Goal: Task Accomplishment & Management: Complete application form

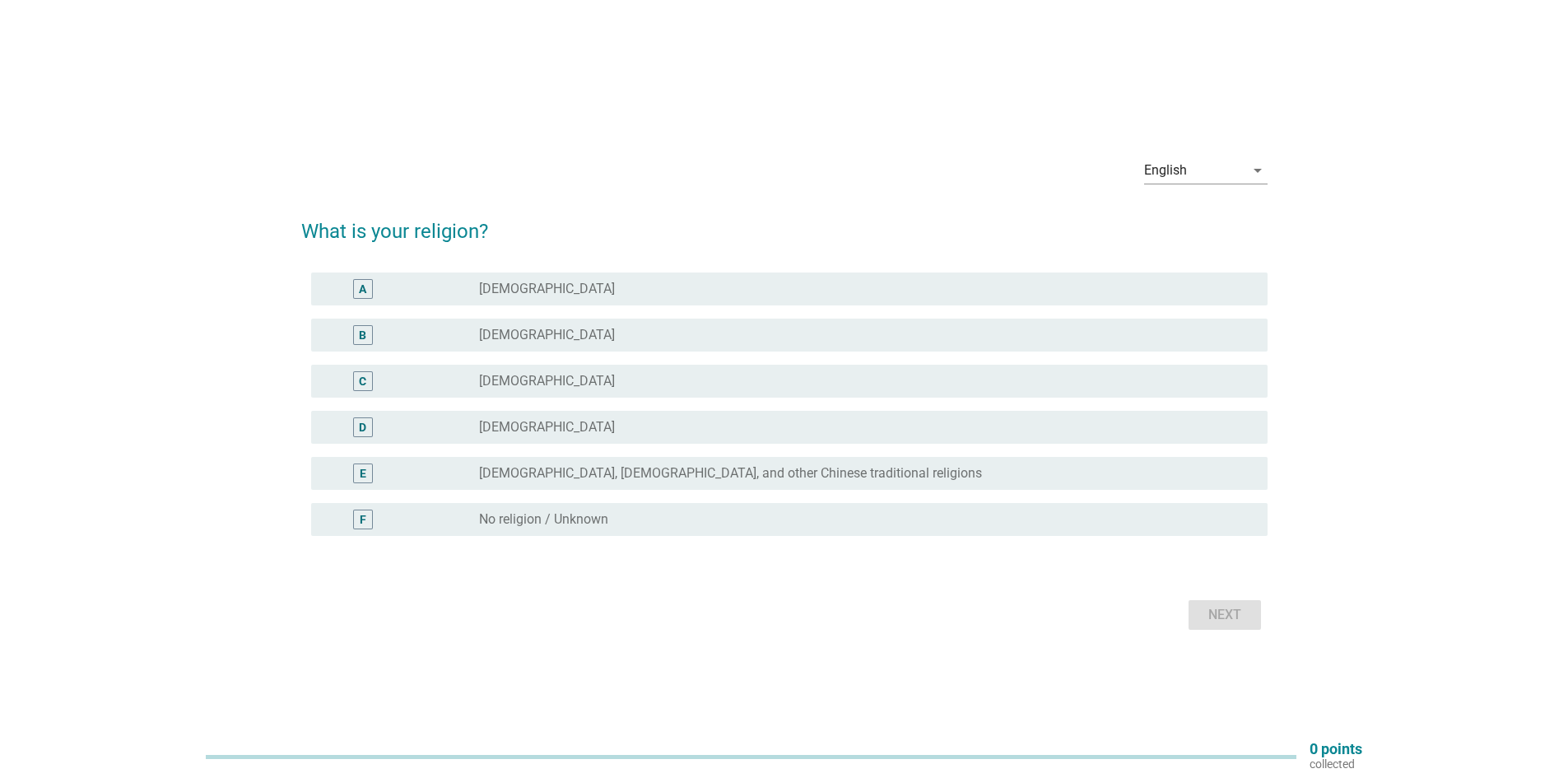
click at [519, 287] on div "radio_button_unchecked [DEMOGRAPHIC_DATA]" at bounding box center [860, 289] width 762 height 16
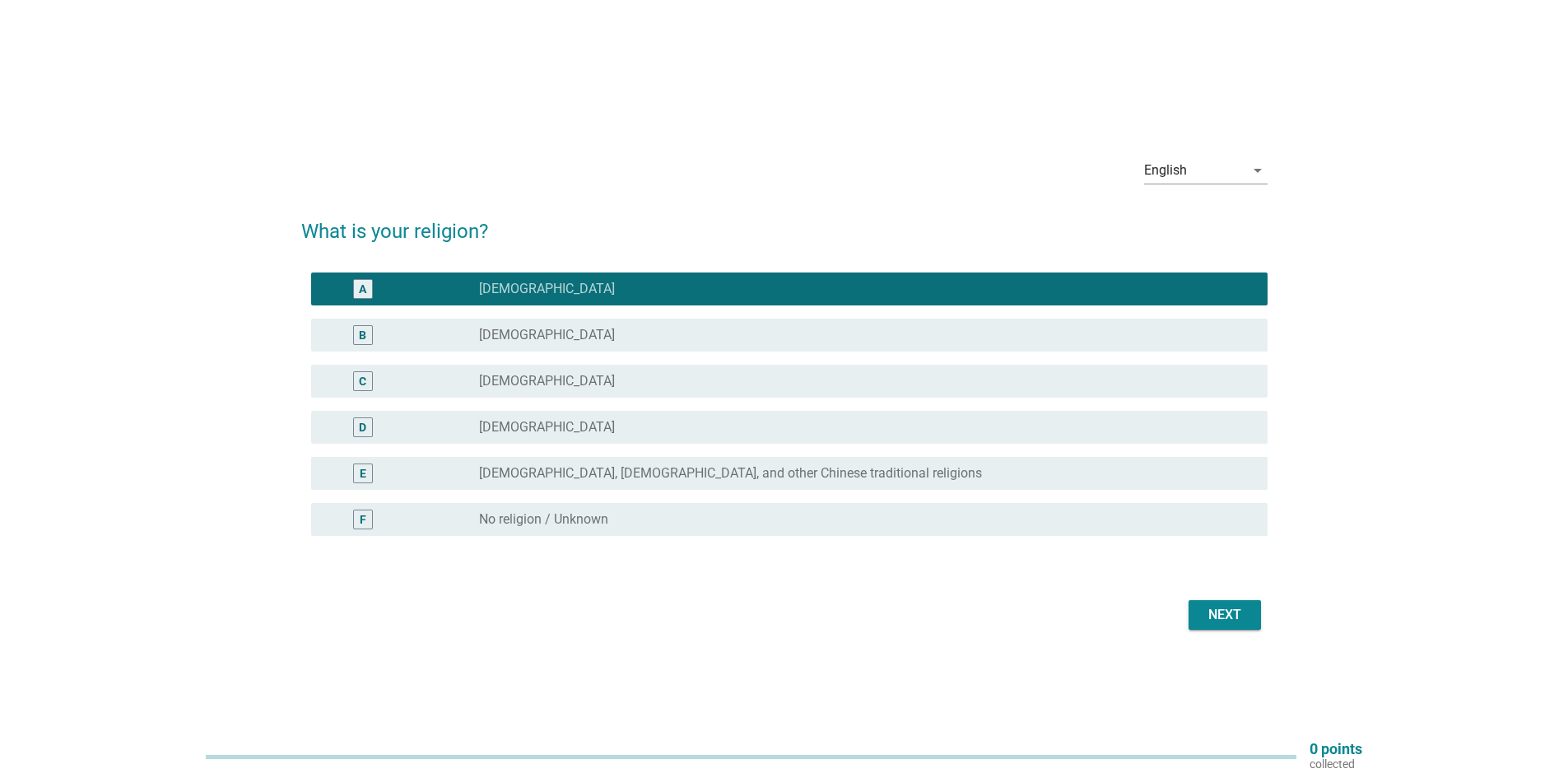
click at [1233, 615] on div "Next" at bounding box center [1224, 615] width 46 height 20
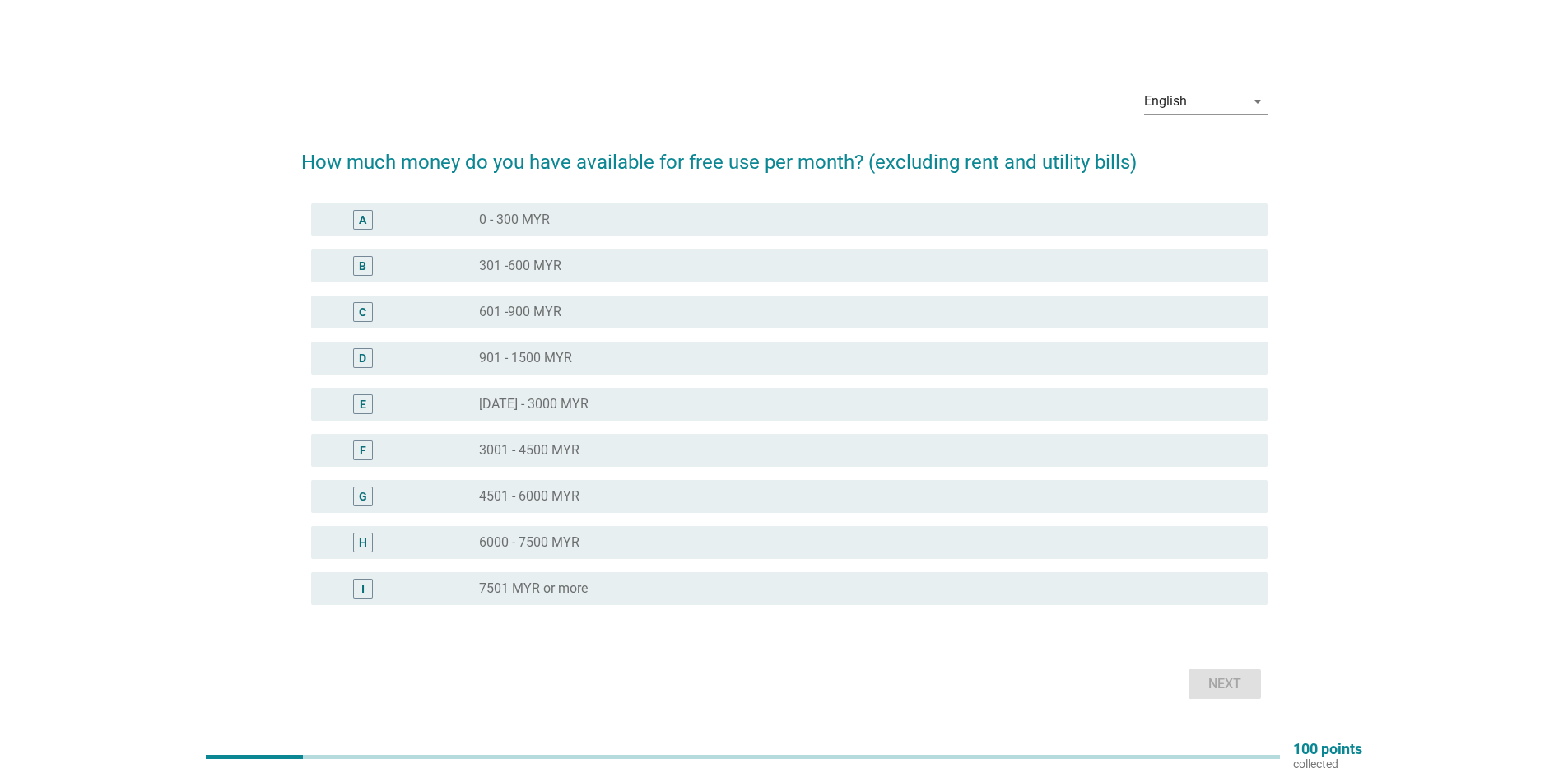
click at [588, 302] on div "radio_button_unchecked 601 -900 MYR" at bounding box center [867, 312] width 775 height 20
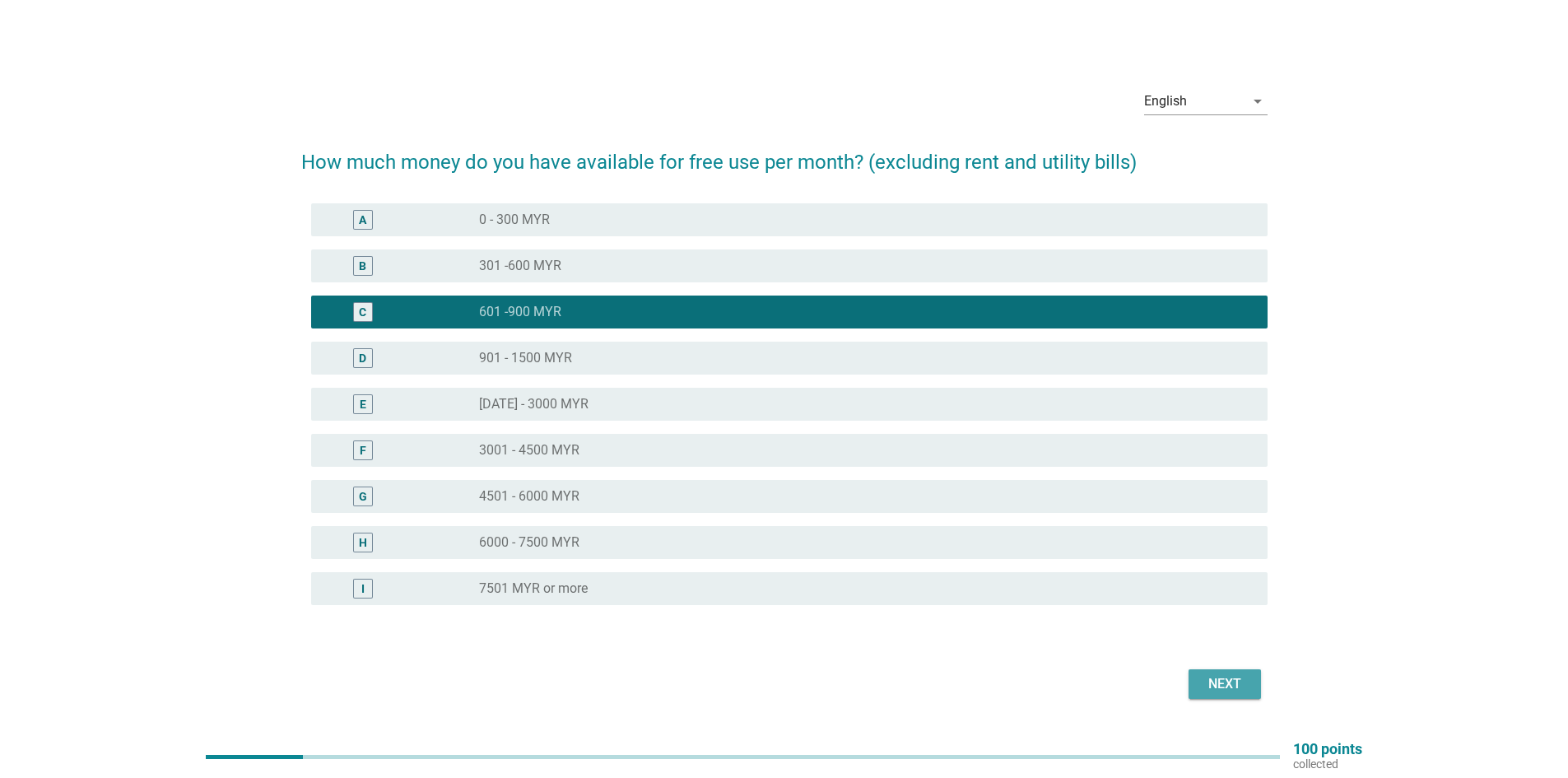
click at [1224, 694] on div "Next" at bounding box center [1224, 685] width 46 height 20
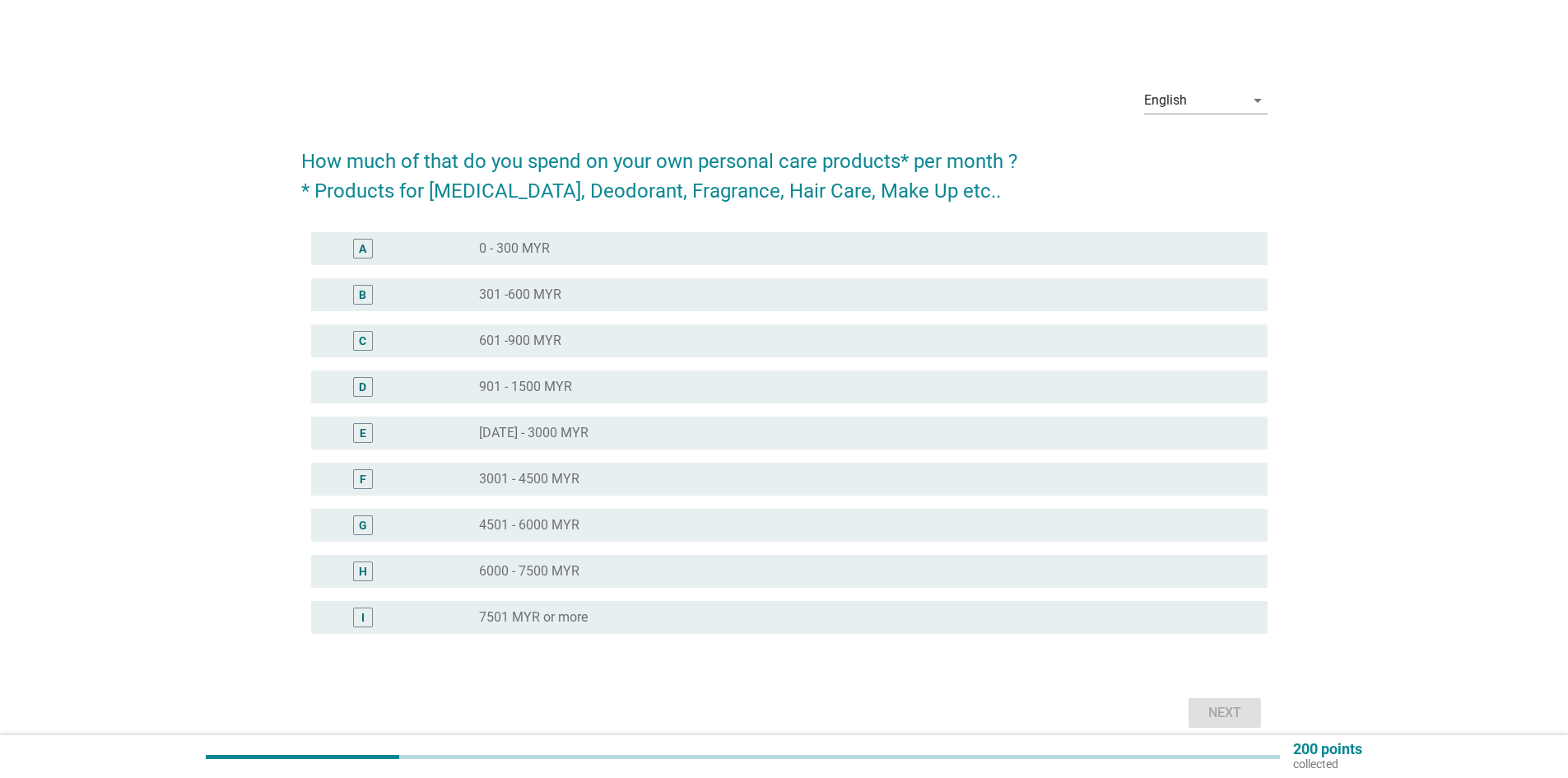
click at [502, 249] on label "0 - 300 MYR" at bounding box center [514, 249] width 71 height 16
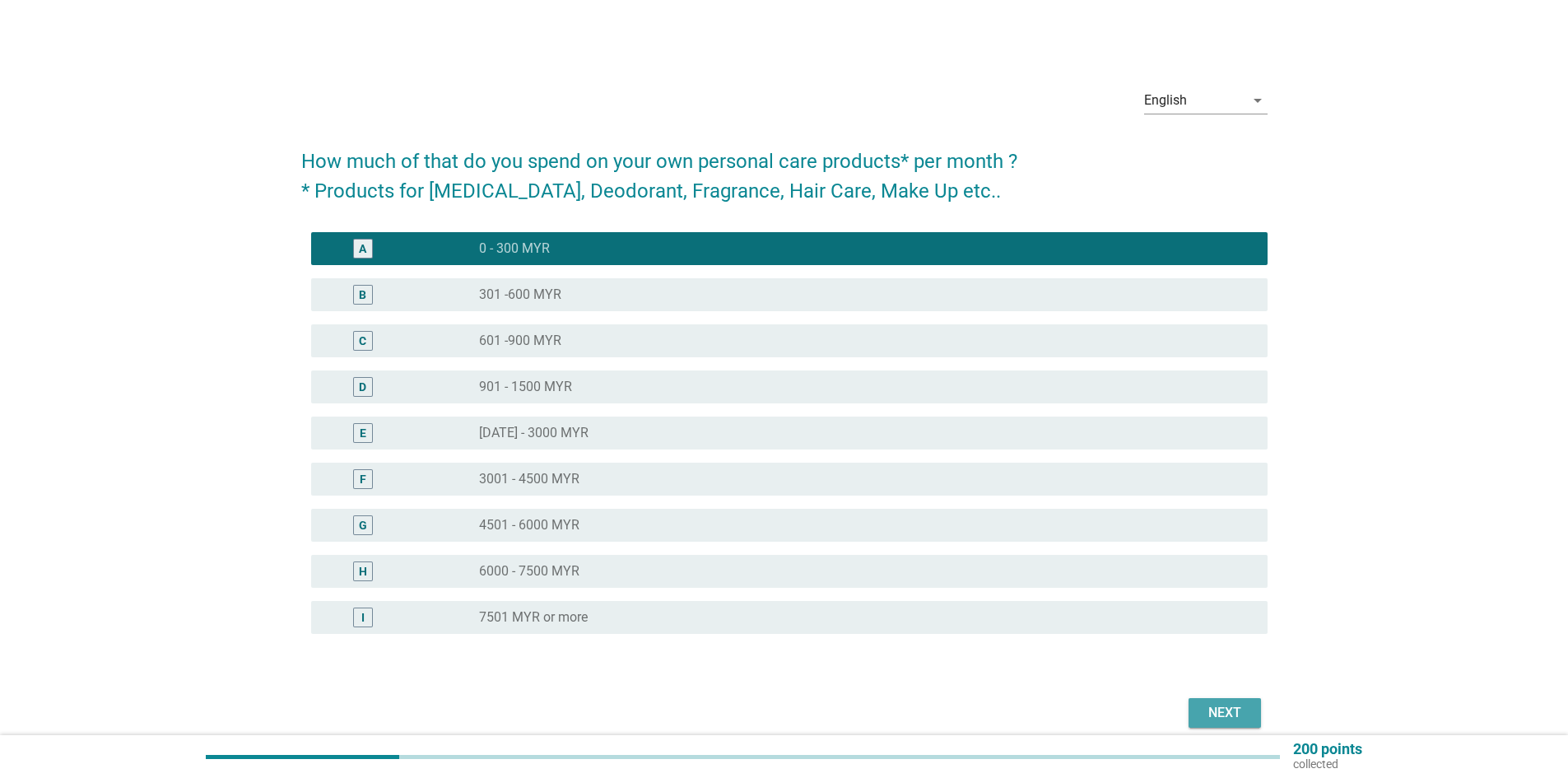
click at [1229, 712] on div "Next" at bounding box center [1224, 713] width 46 height 20
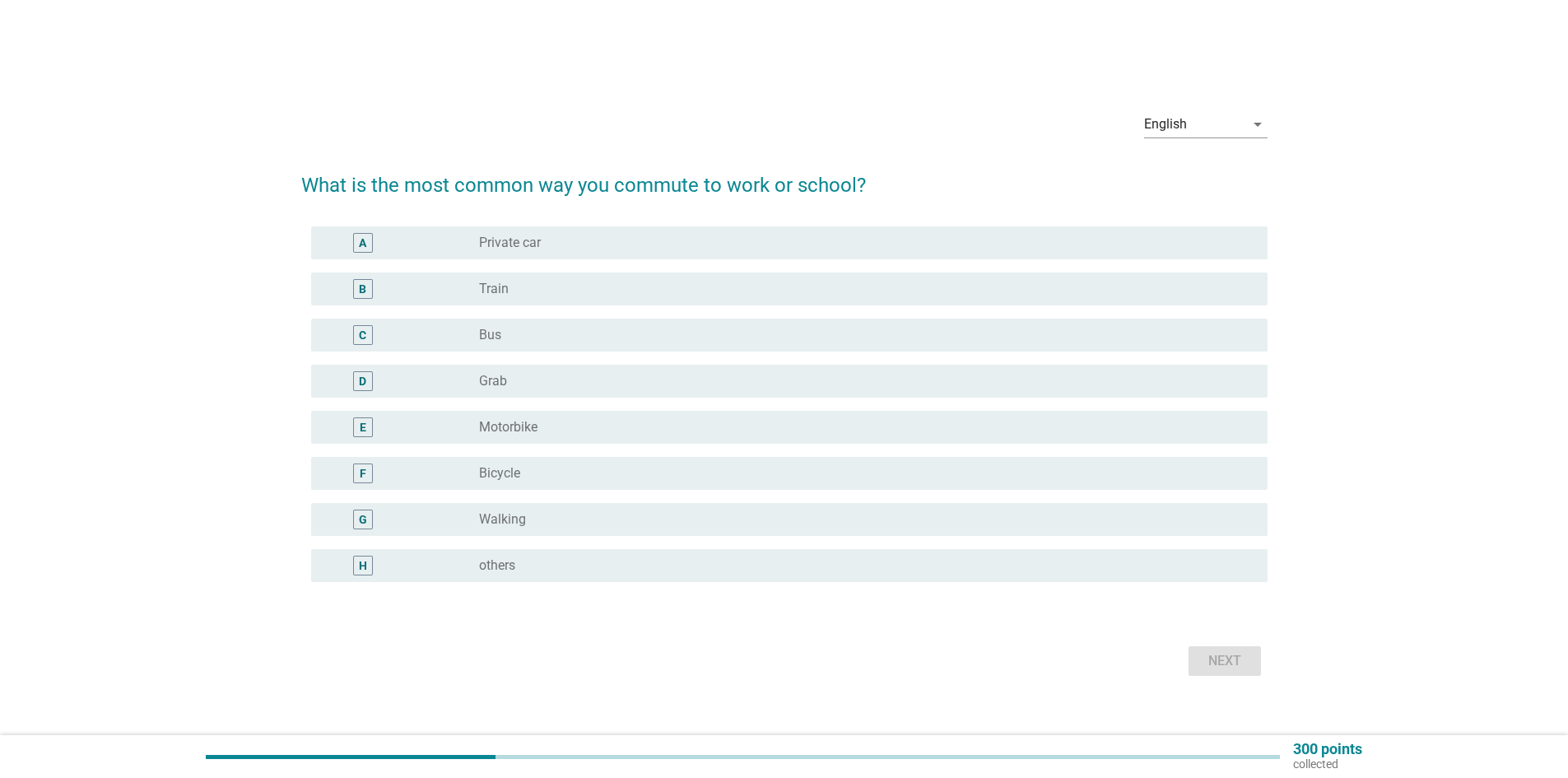
click at [521, 253] on div "A radio_button_unchecked Private car" at bounding box center [789, 242] width 956 height 33
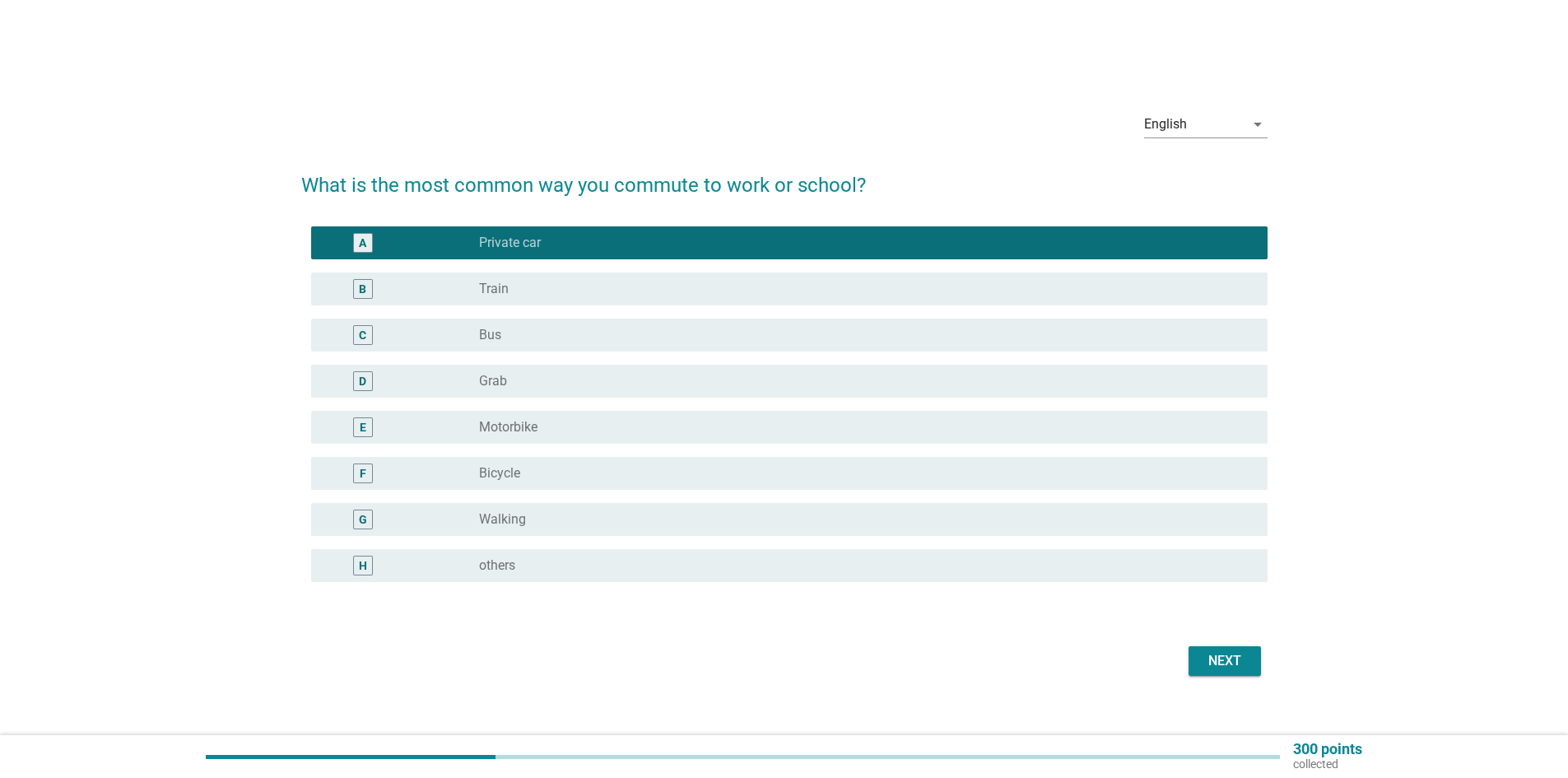
click at [1228, 667] on div "Next" at bounding box center [1224, 661] width 46 height 20
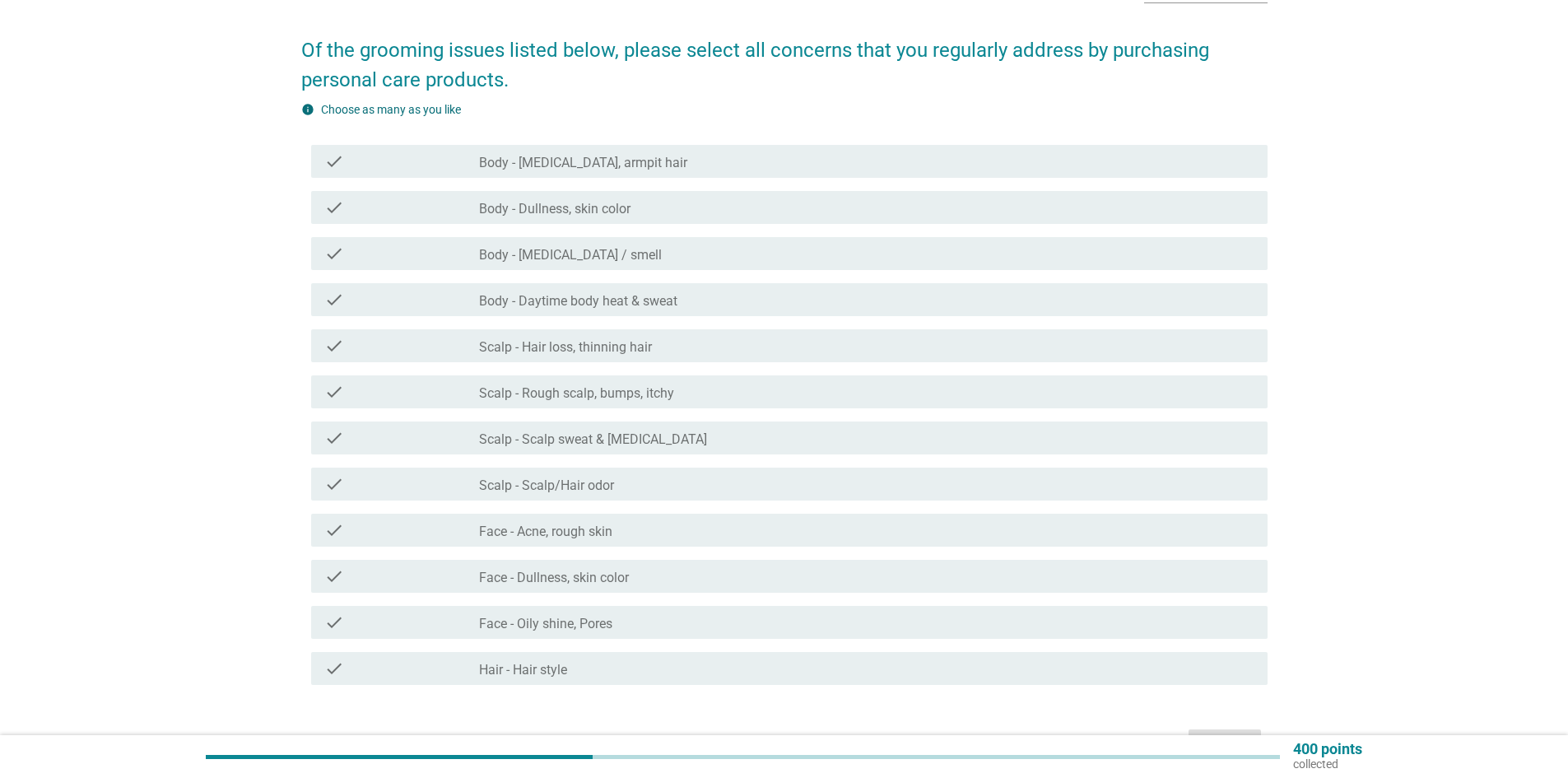
scroll to position [83, 0]
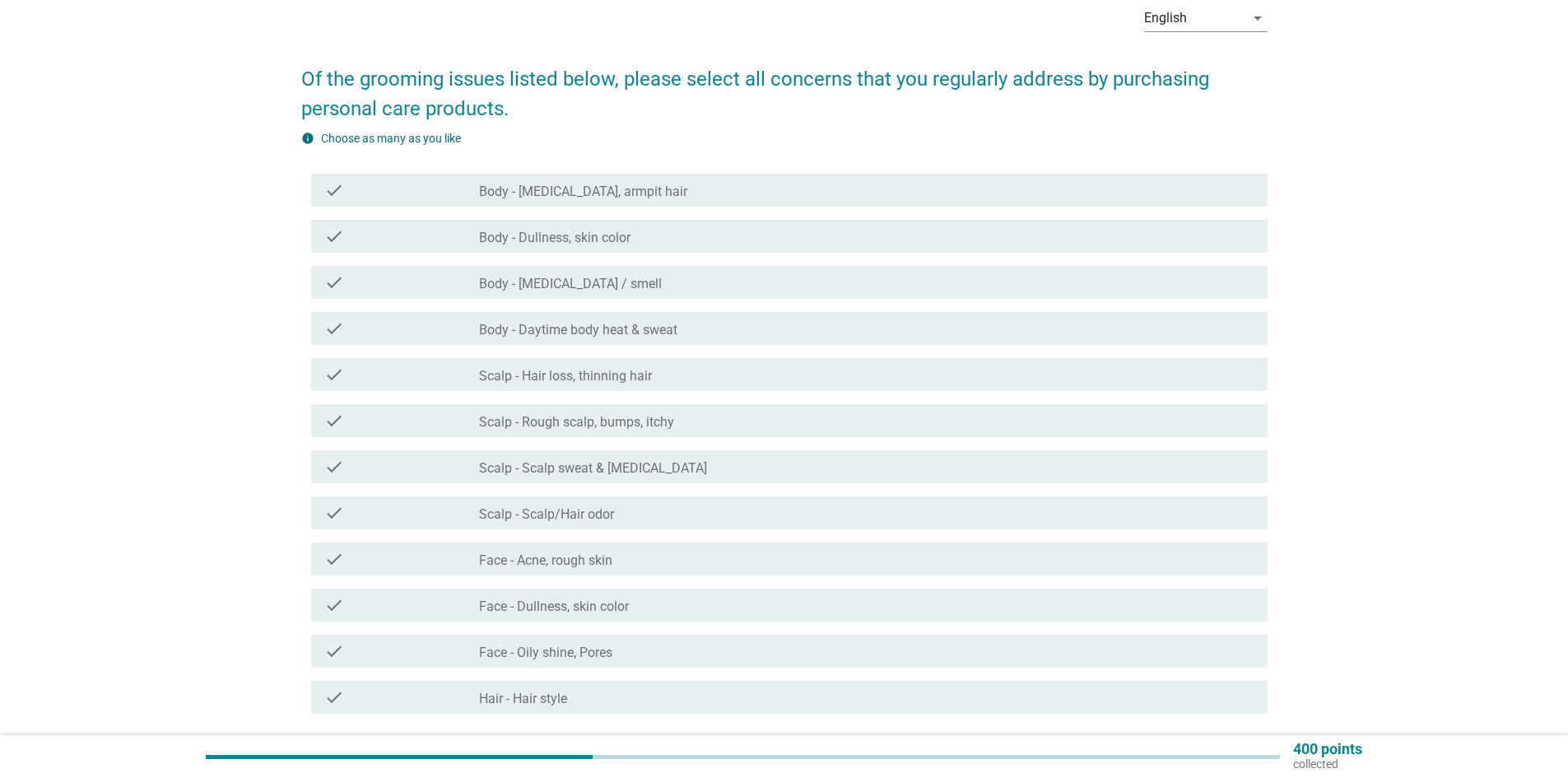
click at [855, 195] on div "check_box_outline_blank Body - [MEDICAL_DATA], armpit hair" at bounding box center [867, 190] width 775 height 20
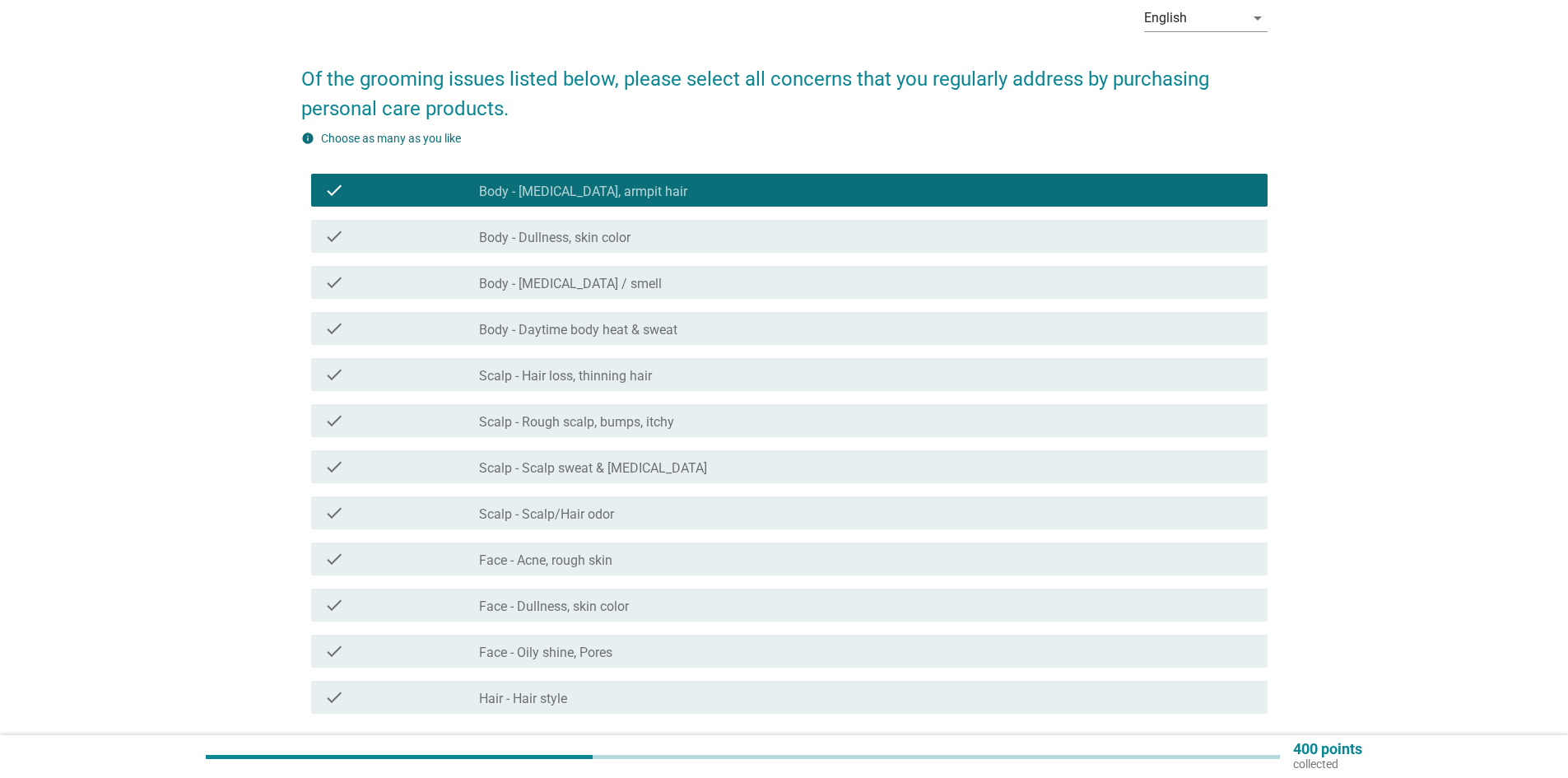
click at [787, 285] on div "check_box_outline_blank Body - [MEDICAL_DATA] / smell" at bounding box center [867, 283] width 775 height 20
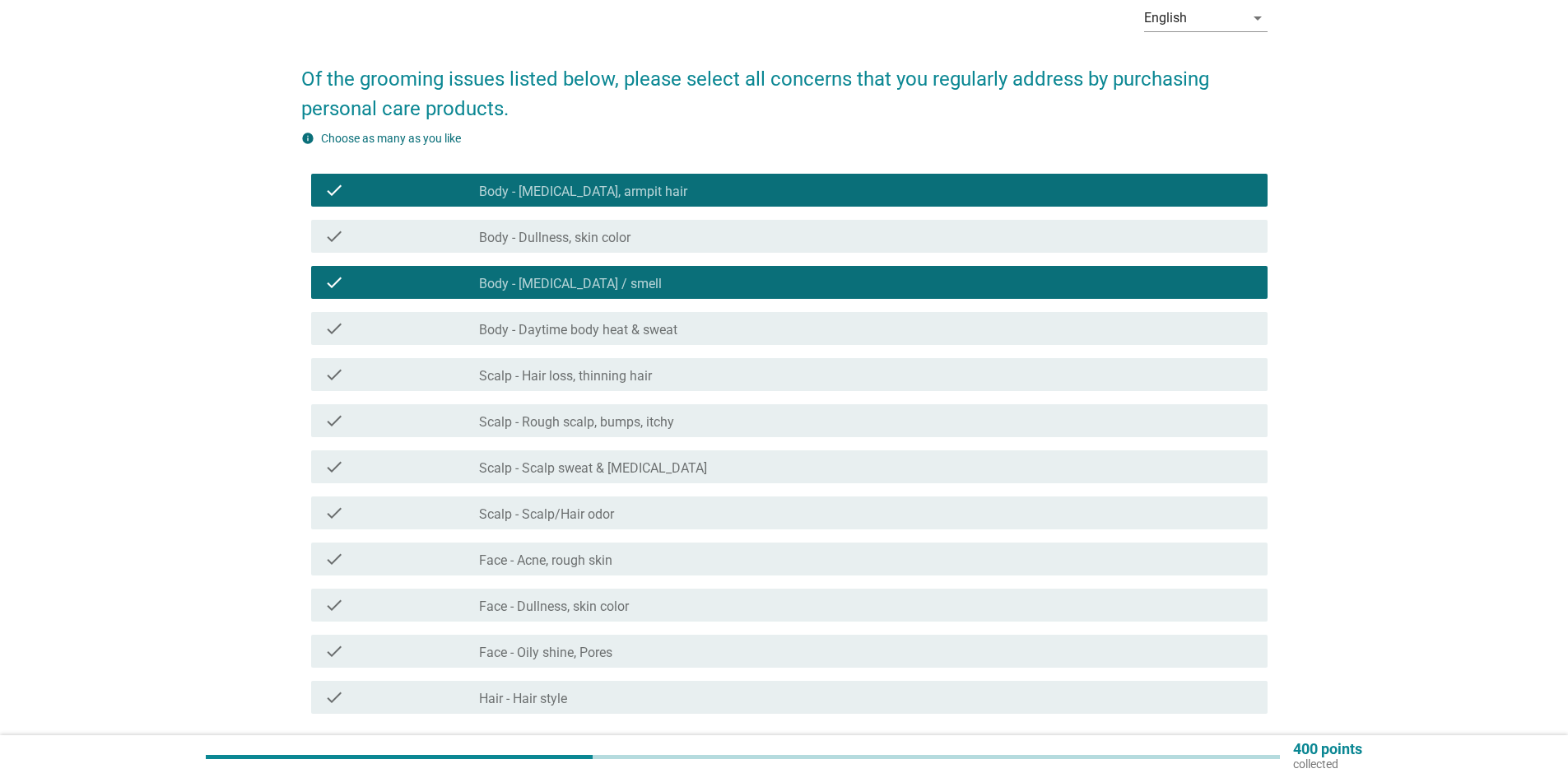
click at [709, 340] on div "check check_box_outline_blank Body - Daytime body heat & sweat" at bounding box center [789, 328] width 956 height 33
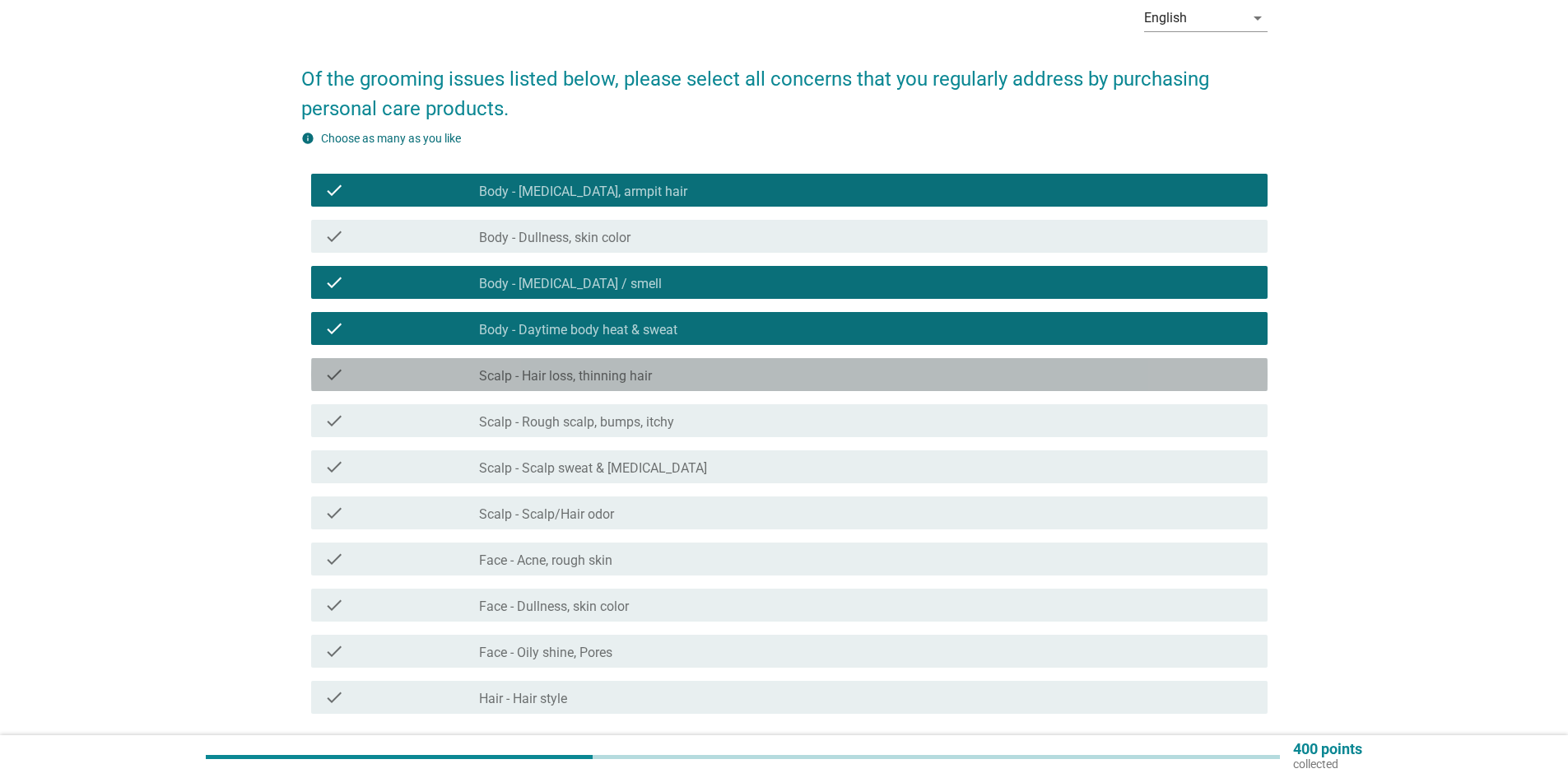
click at [666, 389] on div "check check_box_outline_blank Scalp - Hair loss, thinning hair" at bounding box center [789, 374] width 956 height 33
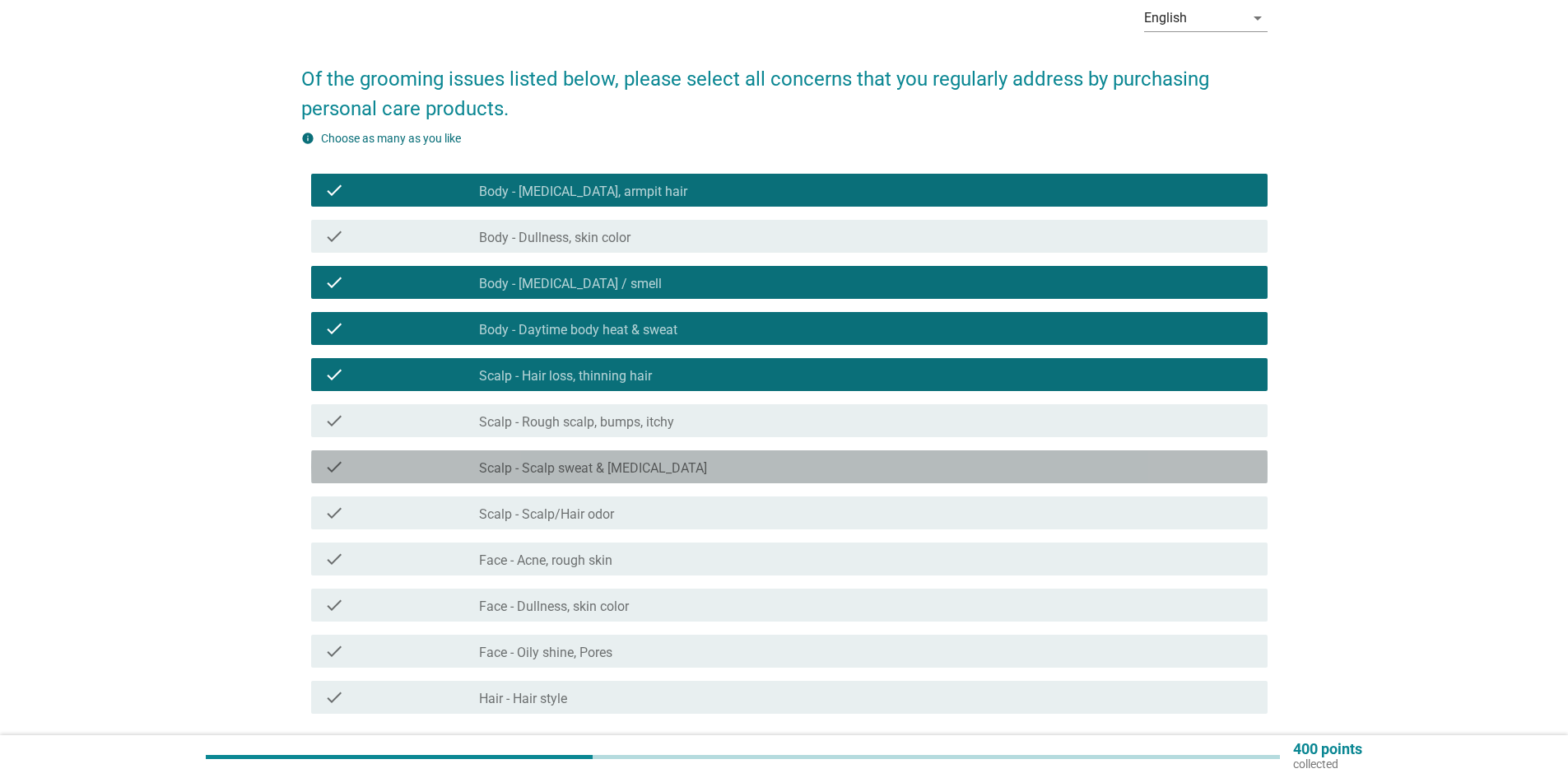
click at [629, 460] on label "Scalp - Scalp sweat & [MEDICAL_DATA]" at bounding box center [593, 468] width 228 height 16
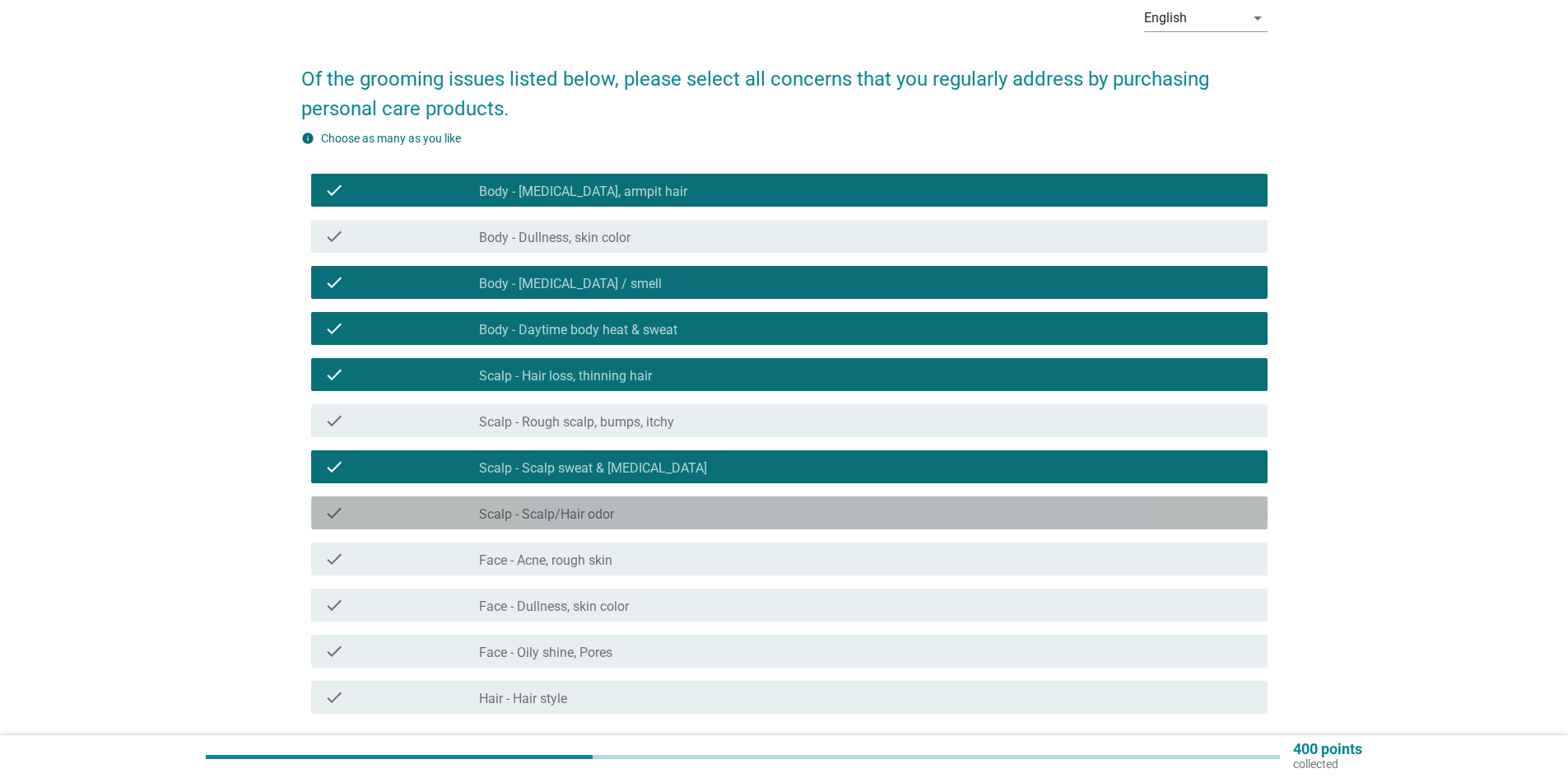
click at [623, 516] on div "check_box_outline_blank Scalp - Scalp/Hair odor" at bounding box center [867, 513] width 775 height 20
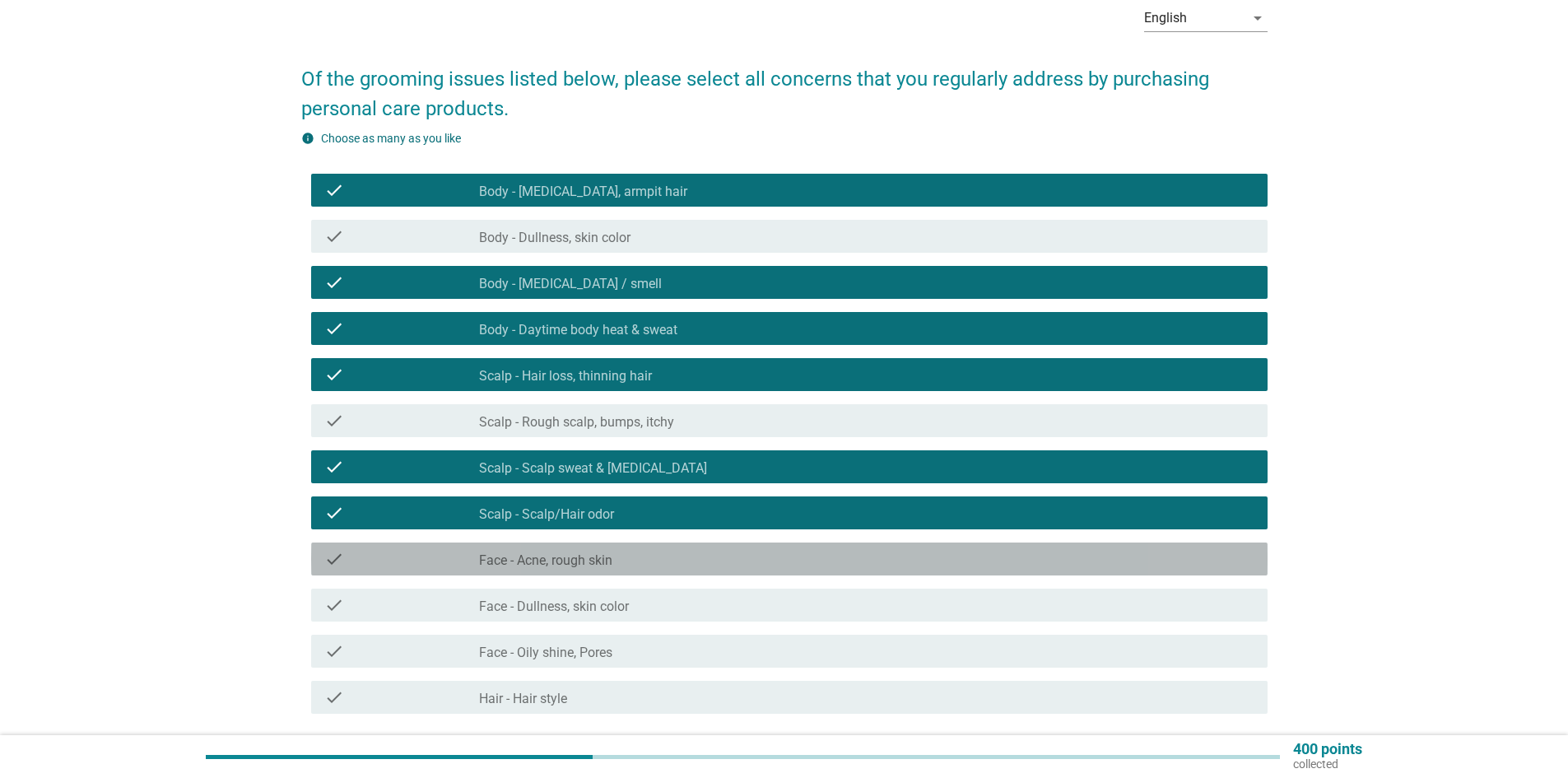
click at [621, 555] on div "check_box_outline_blank Face - Acne, rough skin" at bounding box center [867, 559] width 775 height 20
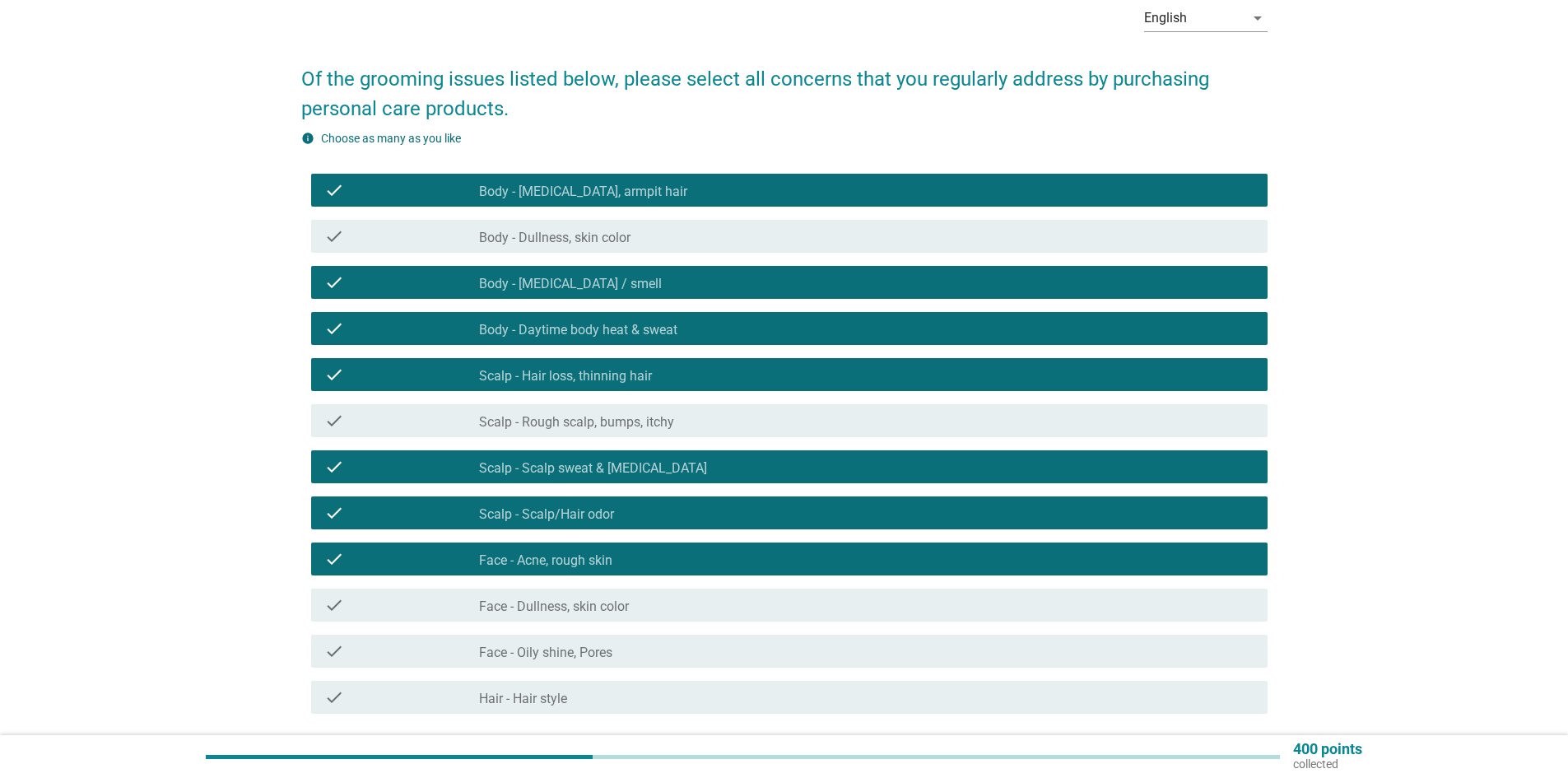
click at [606, 596] on div "check_box_outline_blank Face - Dullness, skin color" at bounding box center [867, 605] width 775 height 20
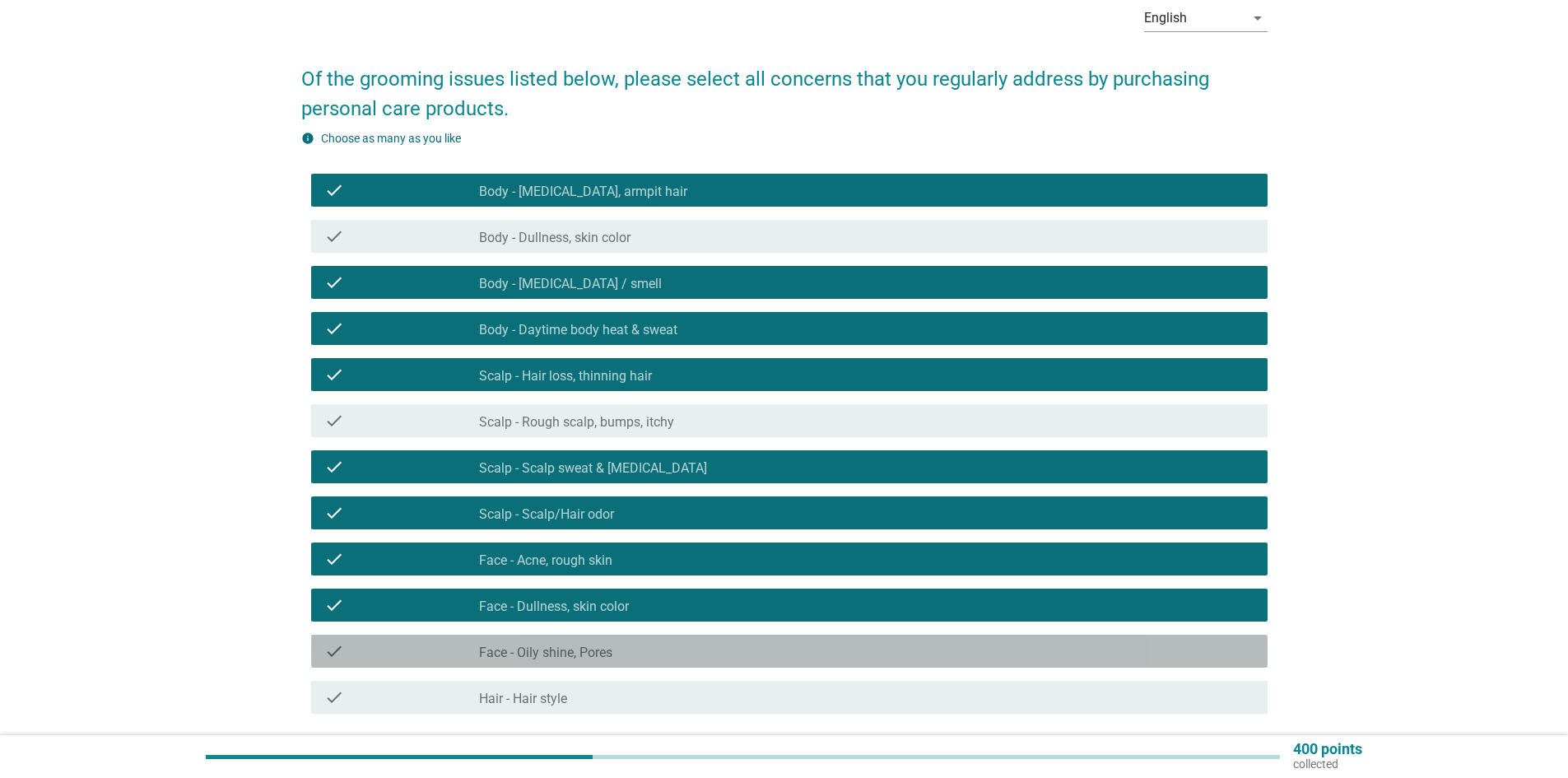
click at [597, 651] on label "Face - Oily shine, Pores" at bounding box center [545, 653] width 134 height 16
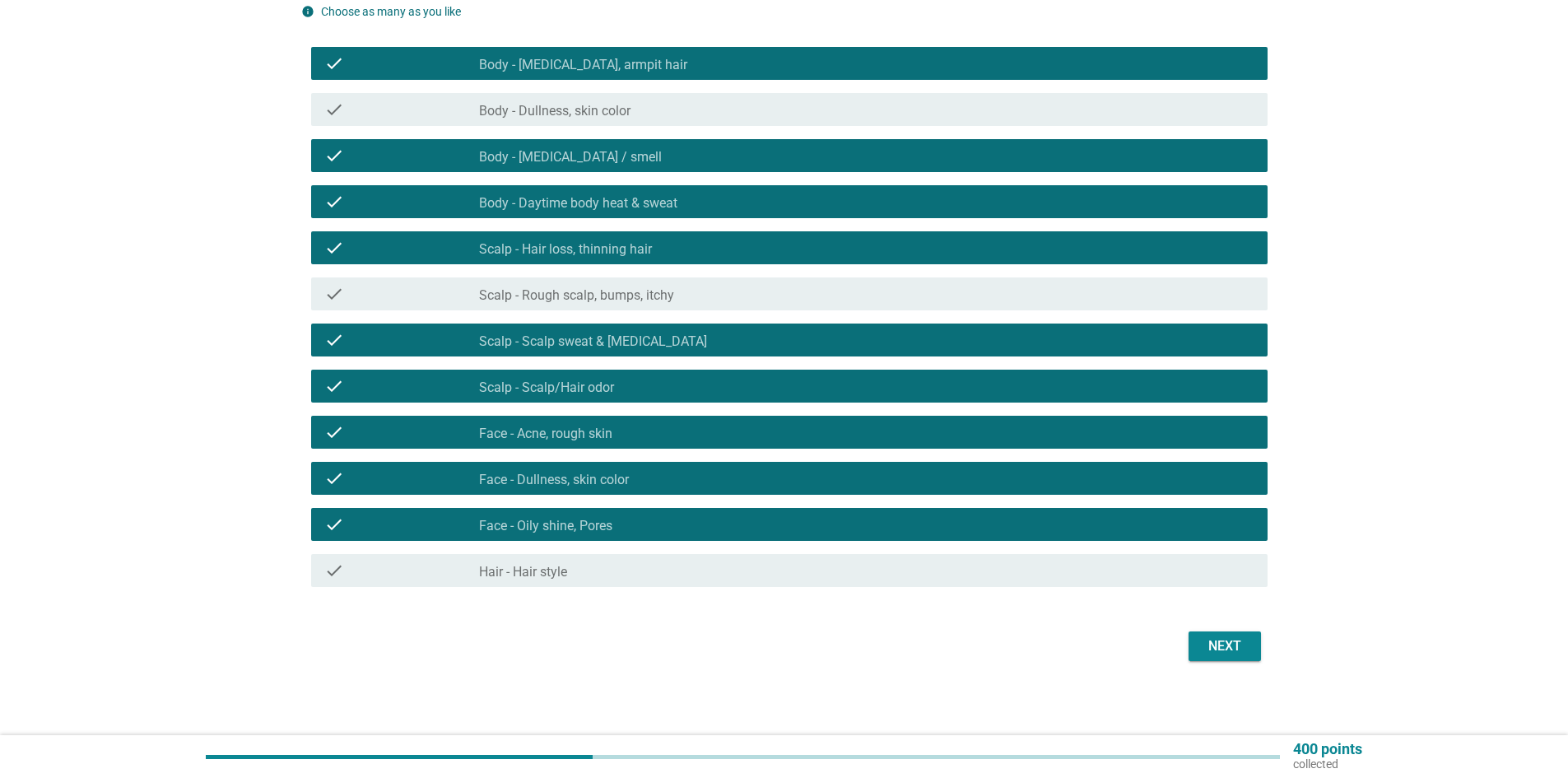
scroll to position [214, 0]
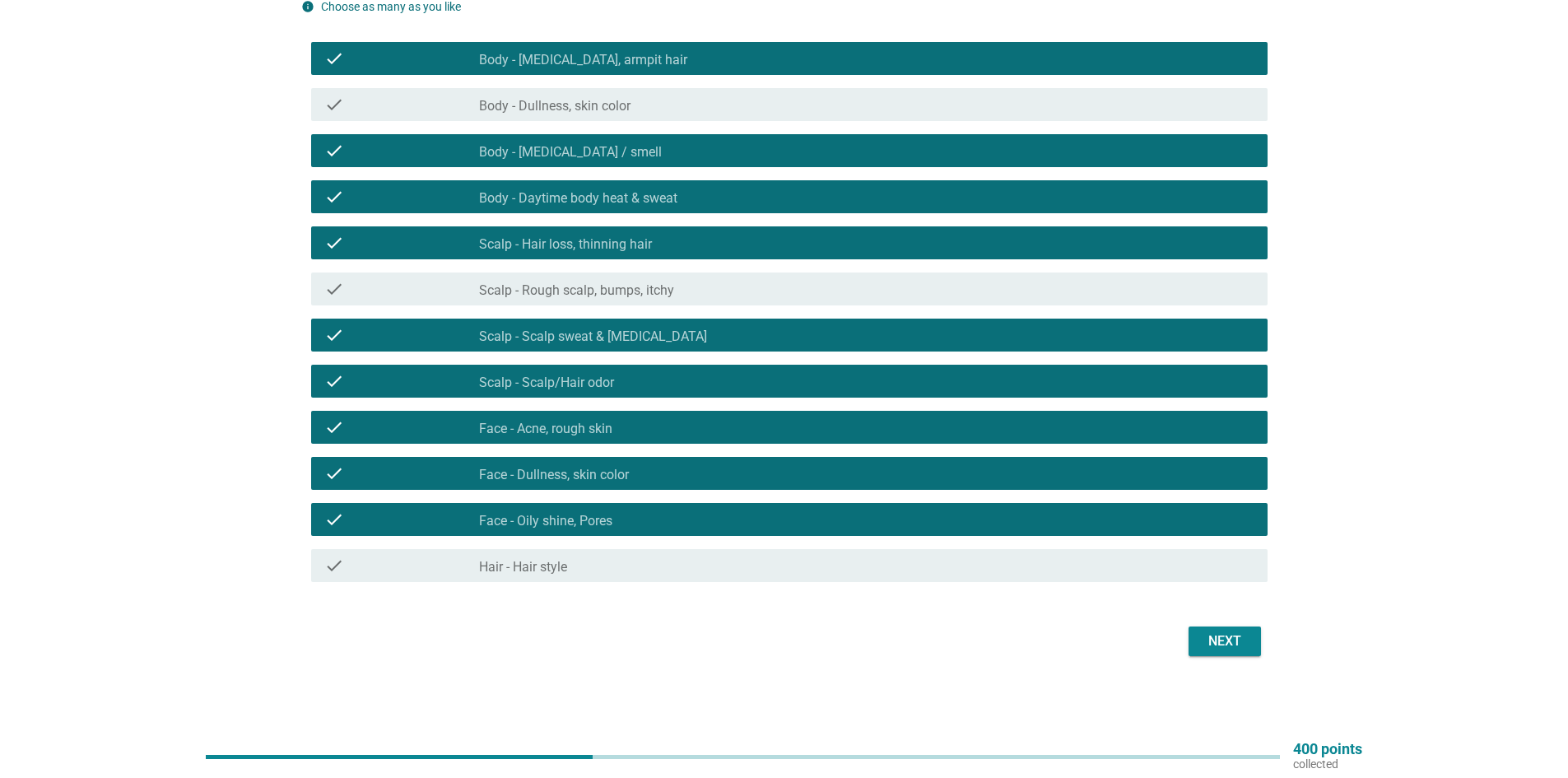
click at [1239, 655] on button "Next" at bounding box center [1224, 641] width 73 height 30
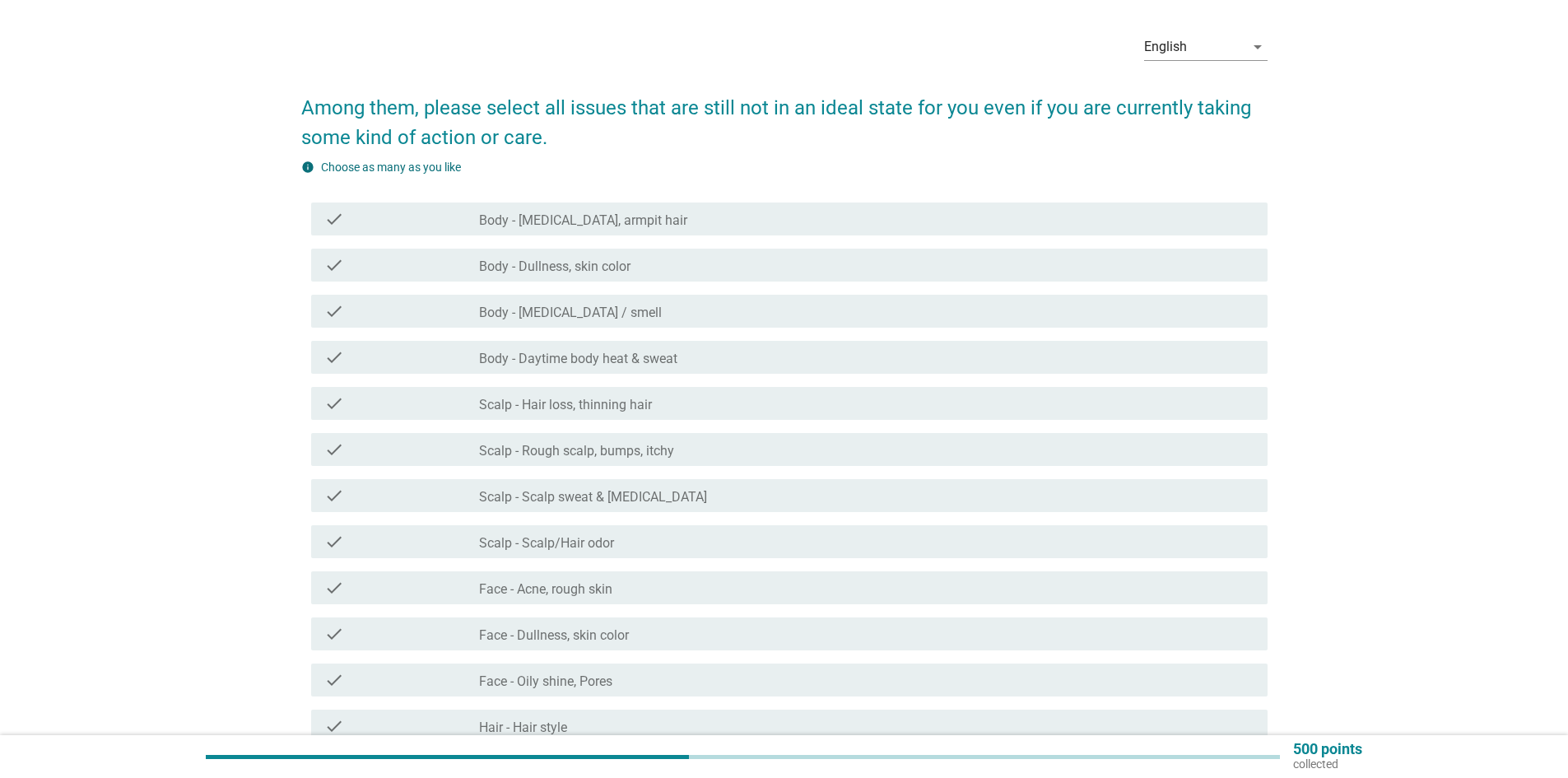
scroll to position [83, 0]
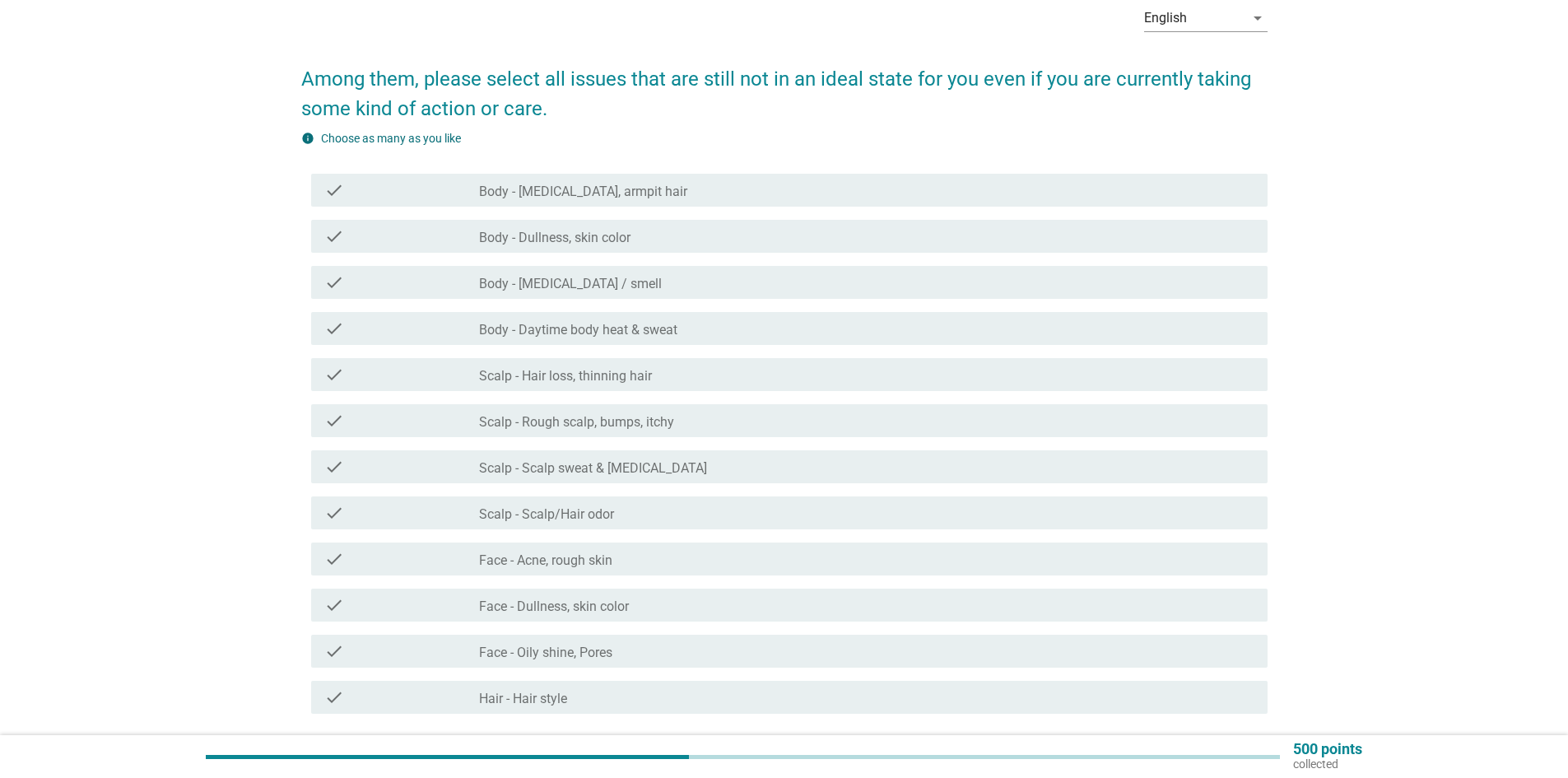
click at [1123, 188] on div "check_box_outline_blank Body - [MEDICAL_DATA], armpit hair" at bounding box center [867, 190] width 775 height 20
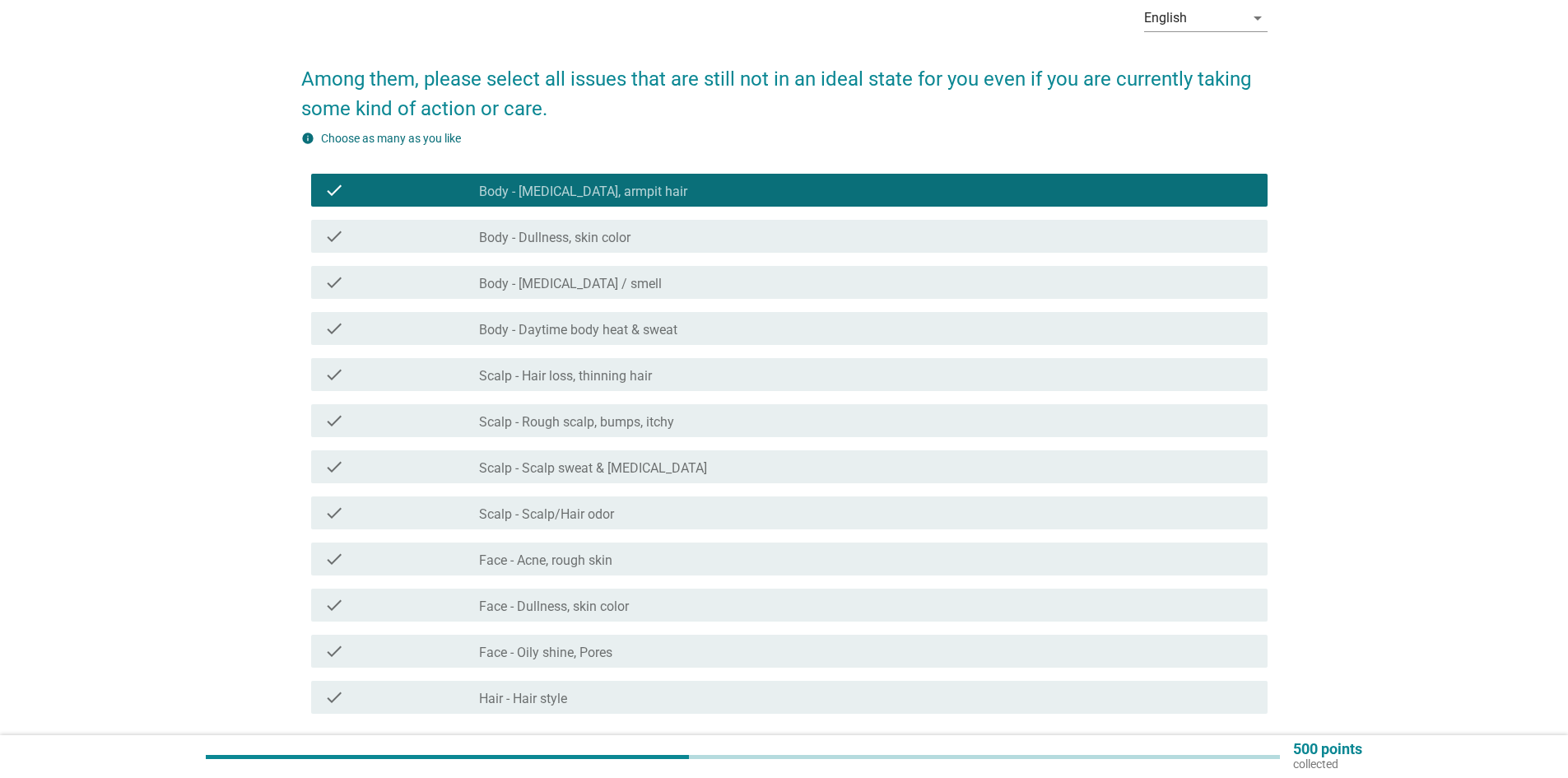
click at [1059, 244] on div "check_box_outline_blank Body - Dullness, skin color" at bounding box center [867, 236] width 775 height 20
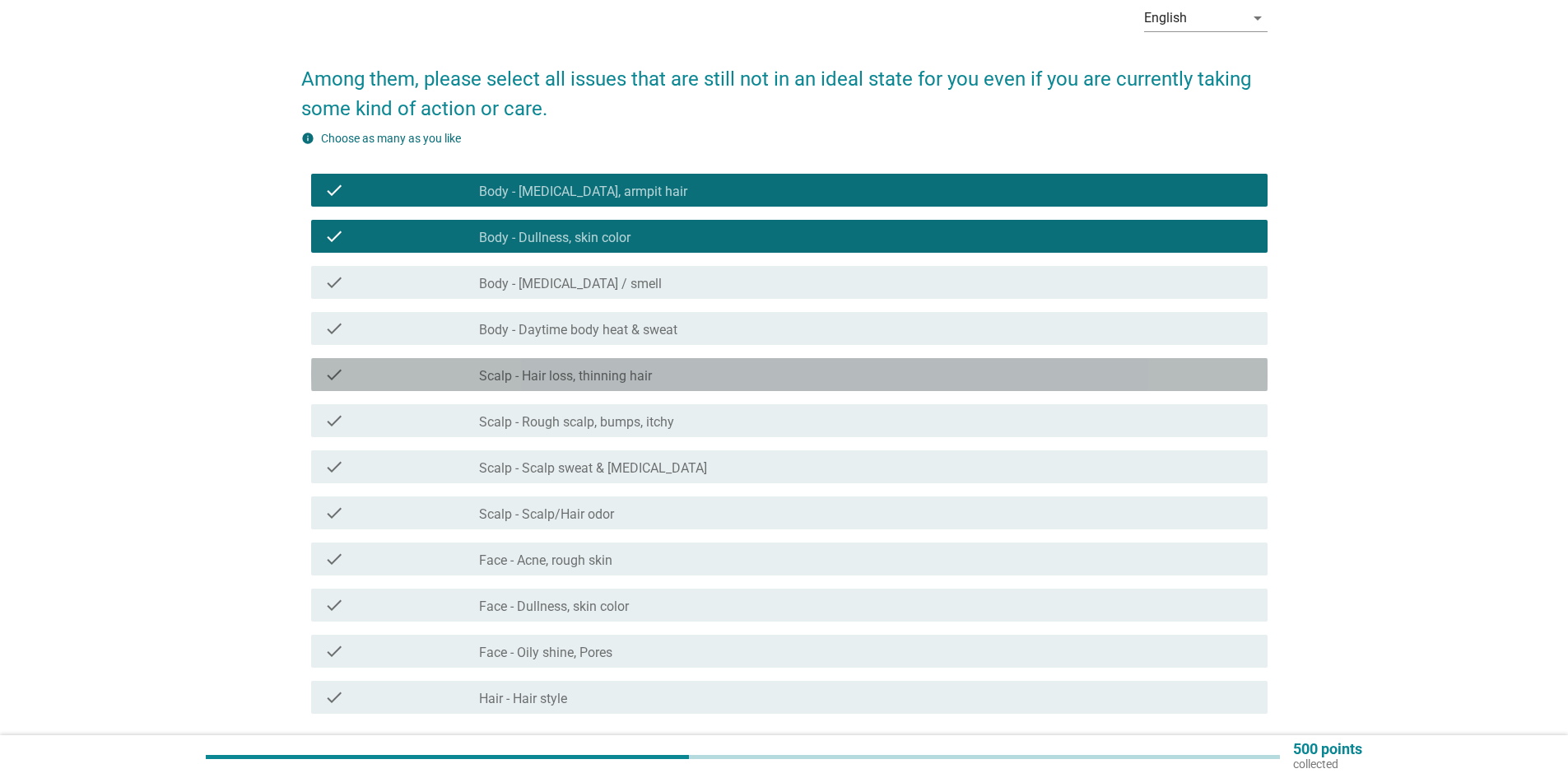
click at [737, 371] on div "check_box_outline_blank Scalp - Hair loss, thinning hair" at bounding box center [867, 375] width 775 height 20
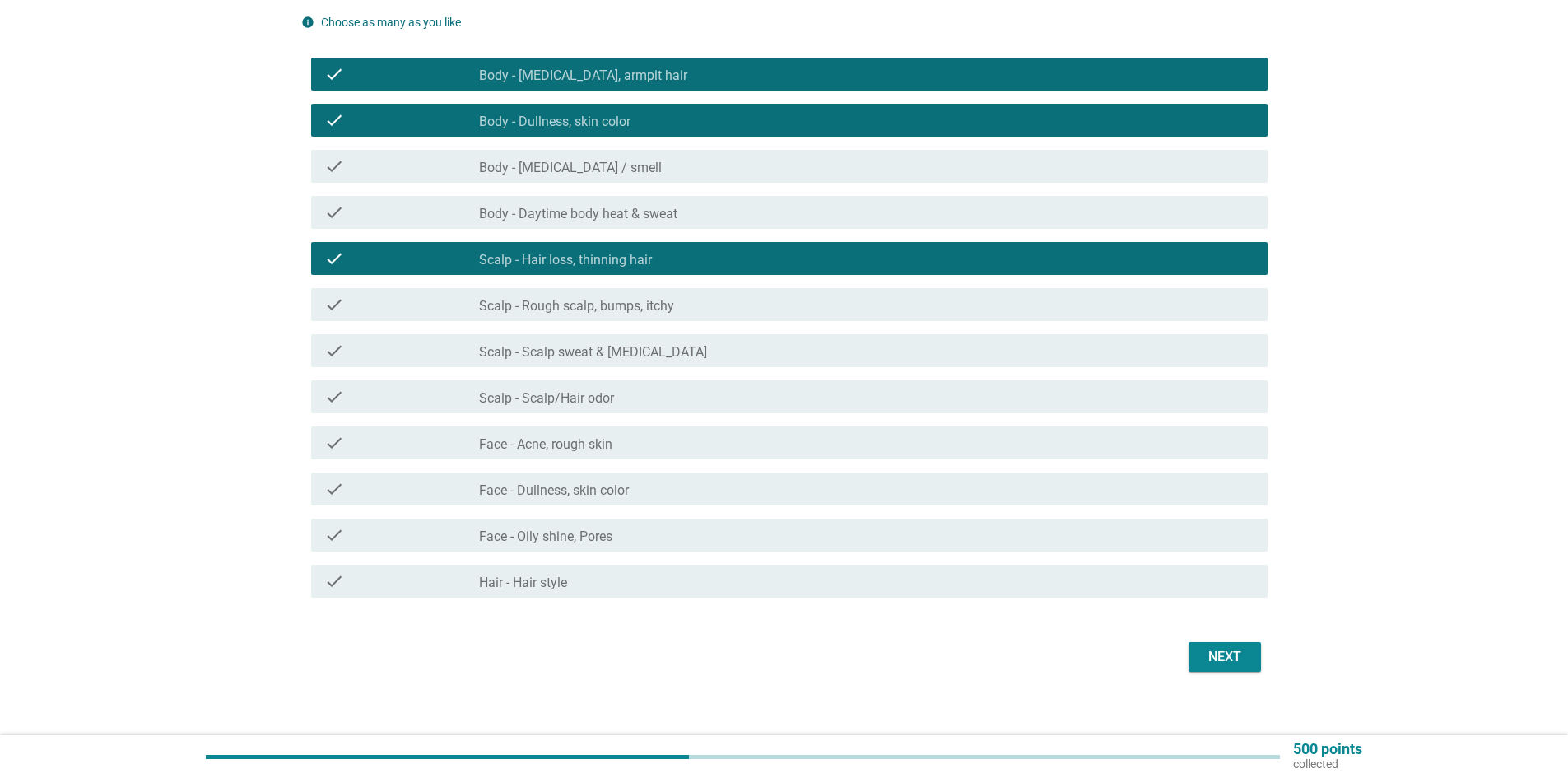
scroll to position [214, 0]
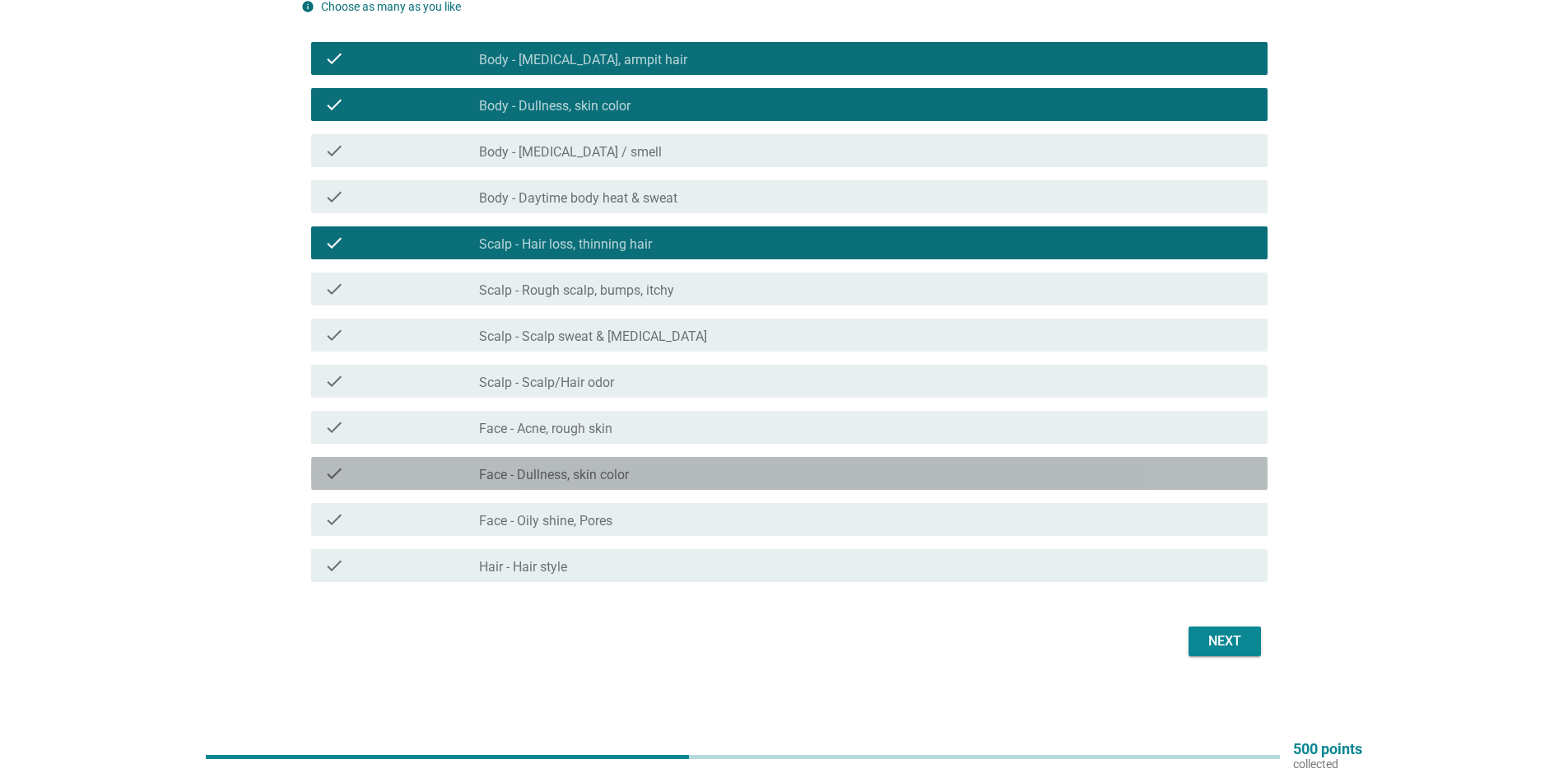
click at [552, 475] on label "Face - Dullness, skin color" at bounding box center [553, 475] width 150 height 16
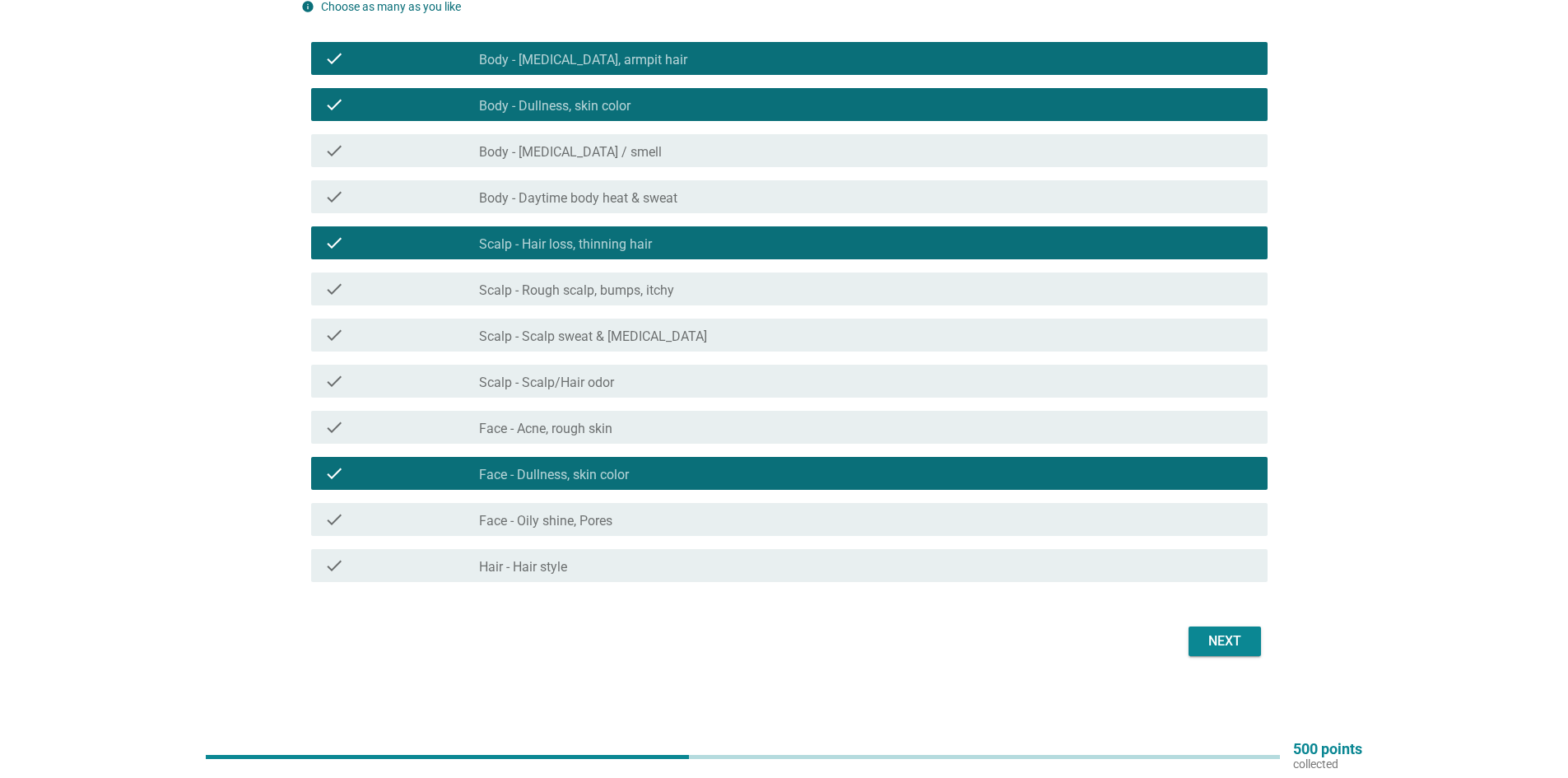
drag, startPoint x: 702, startPoint y: 528, endPoint x: 710, endPoint y: 537, distance: 12.0
click at [702, 528] on div "check_box_outline_blank Face - Oily shine, Pores" at bounding box center [867, 520] width 775 height 20
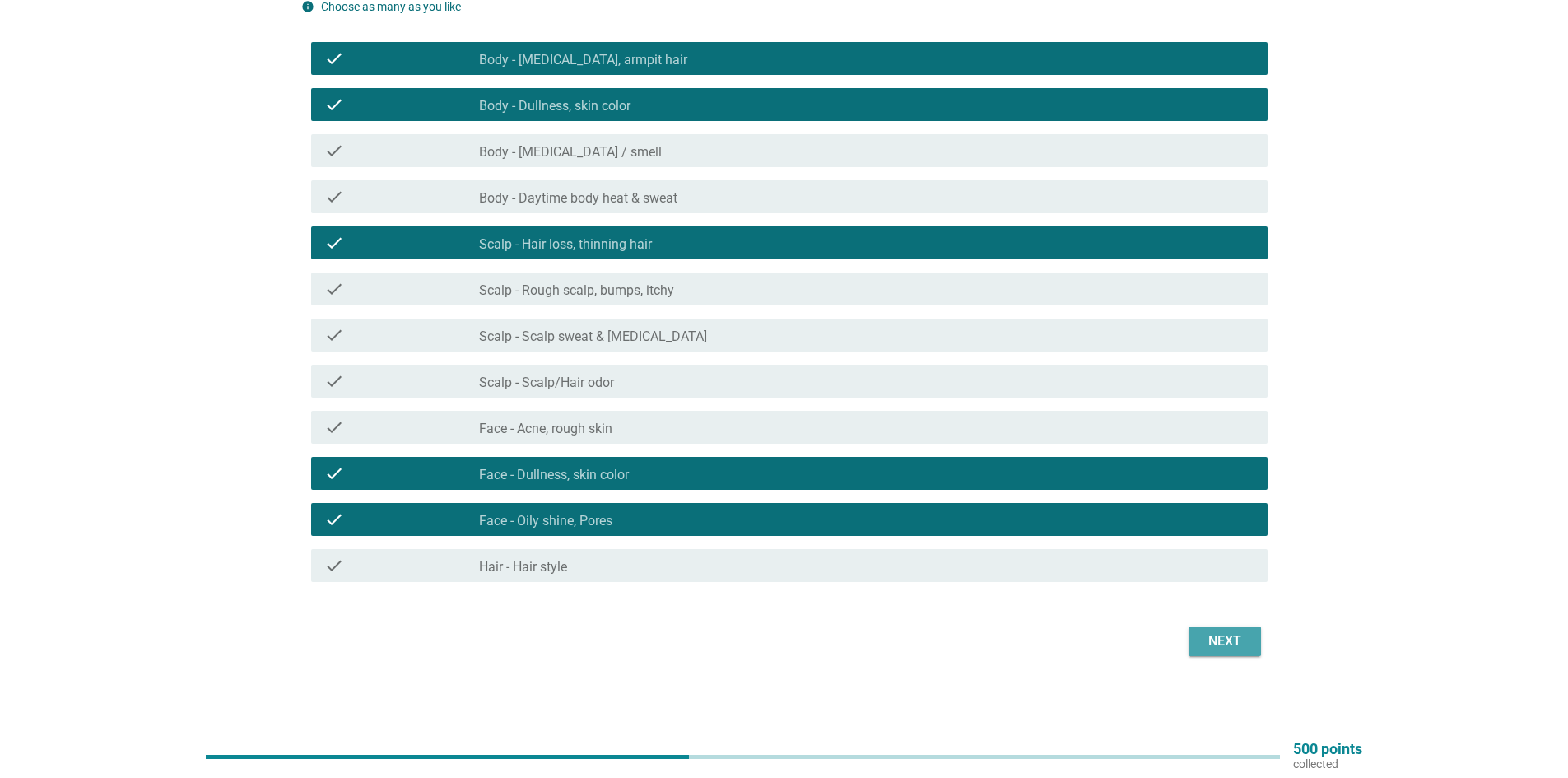
click at [1194, 635] on button "Next" at bounding box center [1224, 641] width 73 height 30
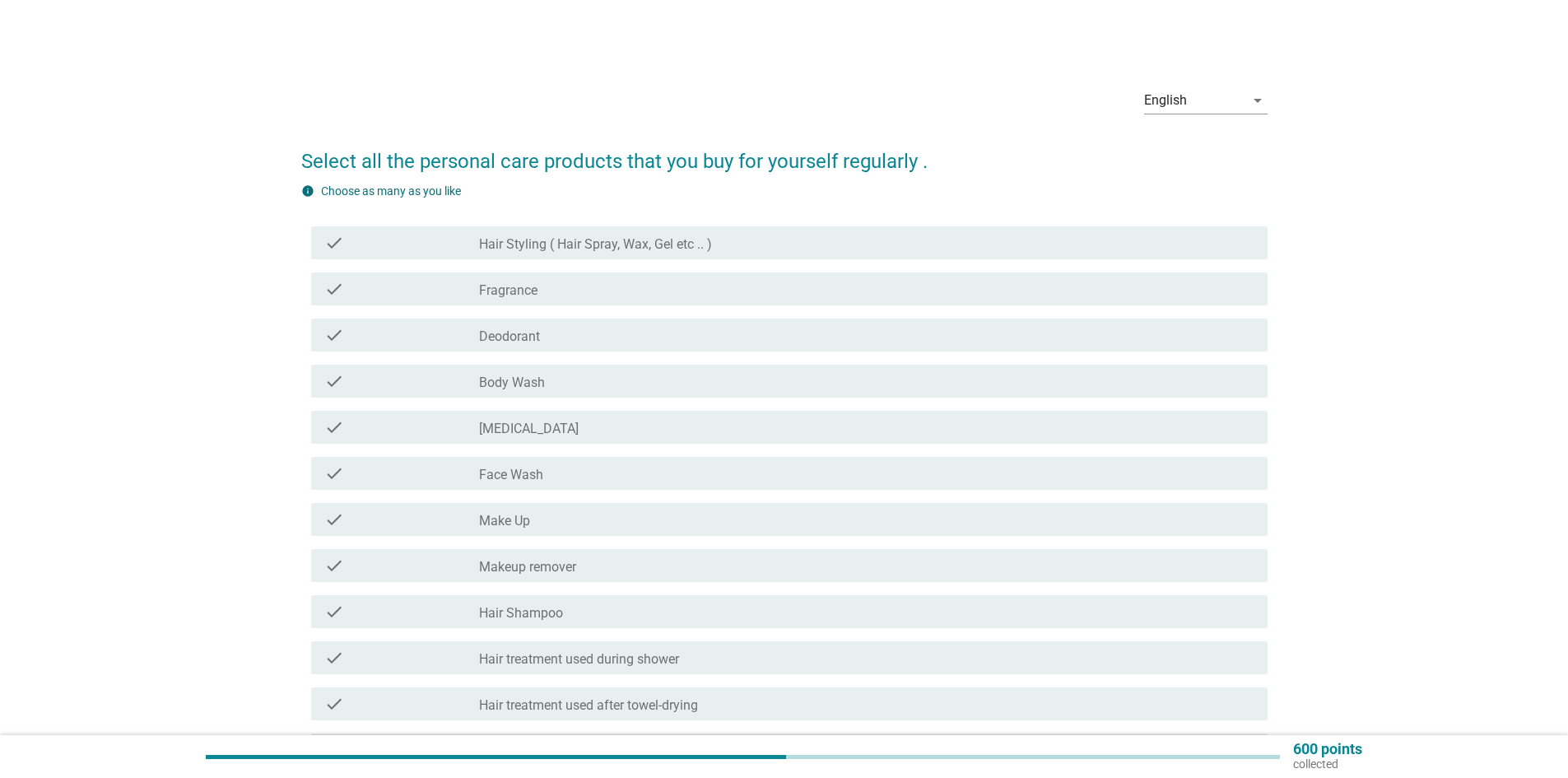
scroll to position [83, 0]
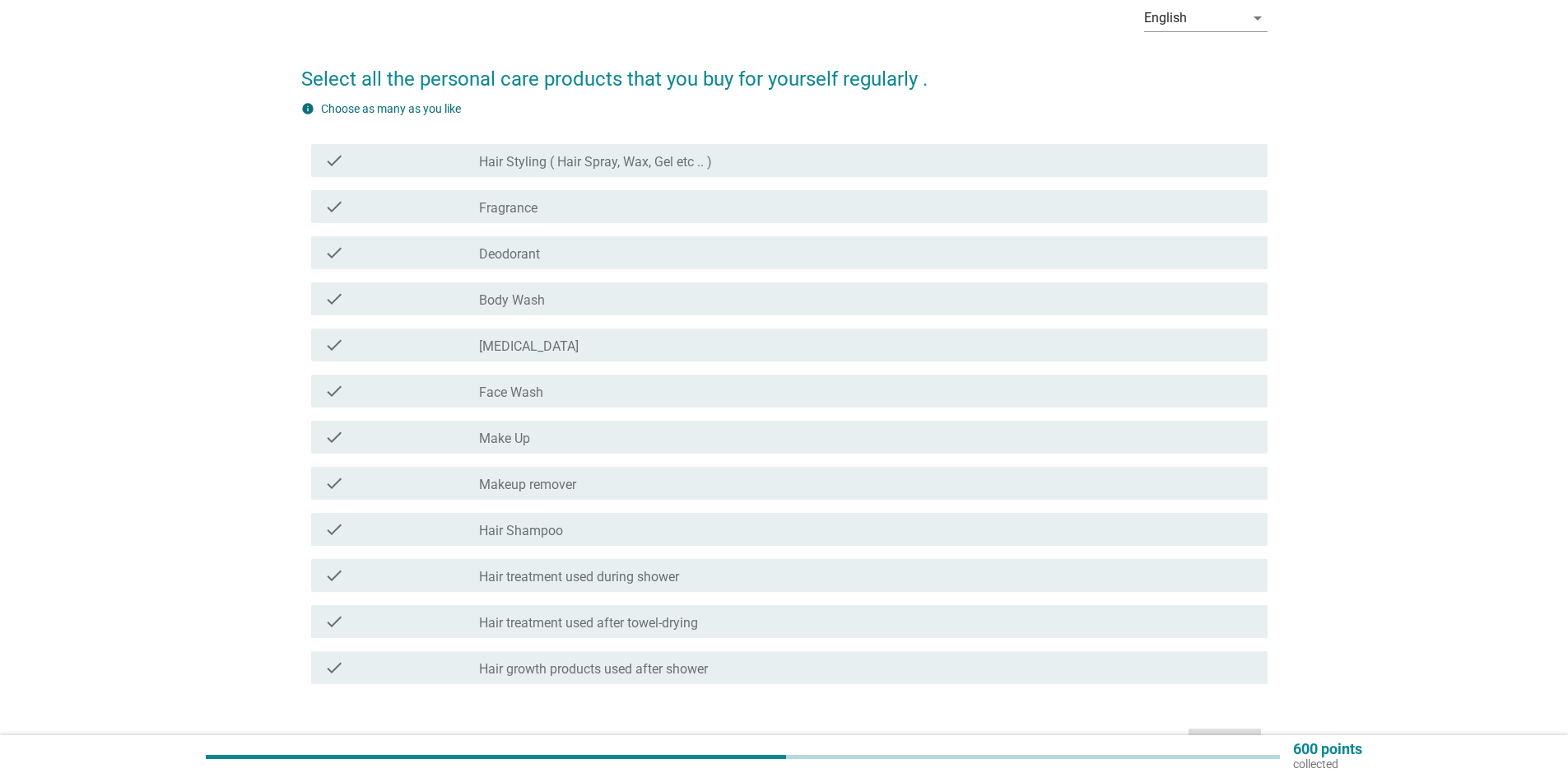
click at [674, 208] on div "check_box_outline_blank Fragrance" at bounding box center [867, 206] width 775 height 20
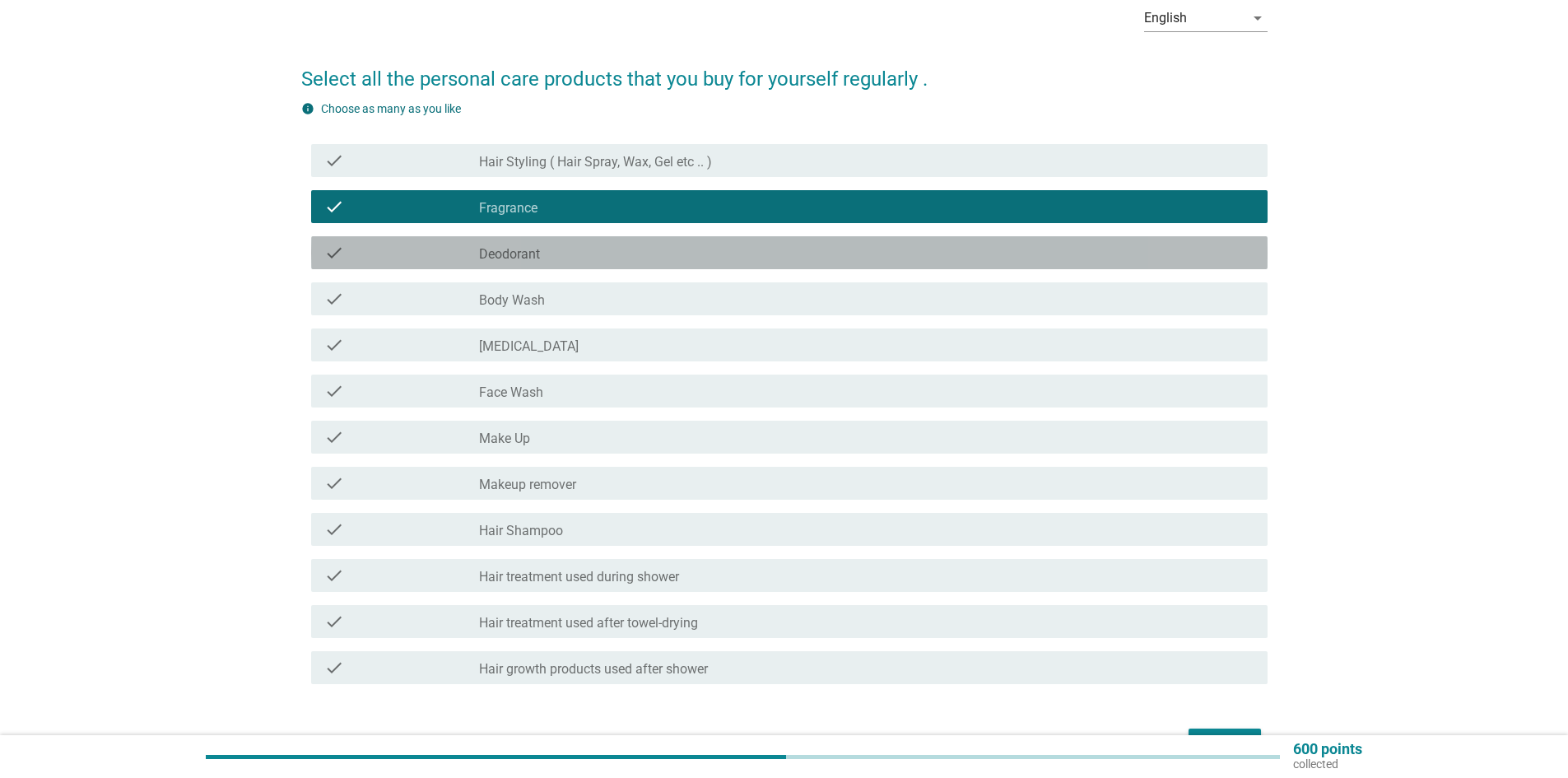
click at [645, 254] on div "check_box_outline_blank Deodorant" at bounding box center [867, 253] width 775 height 20
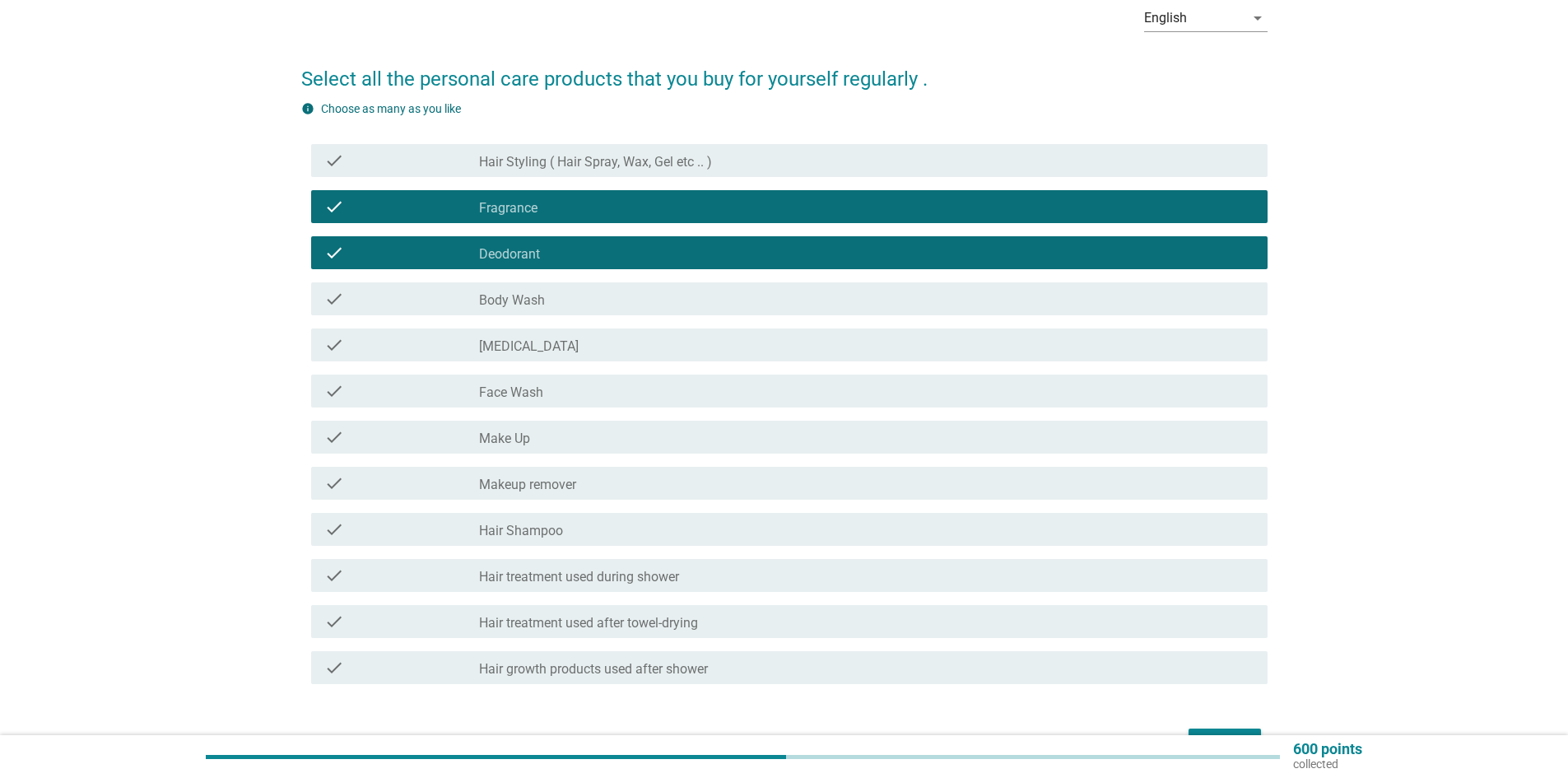
click at [542, 297] on label "Body Wash" at bounding box center [511, 301] width 65 height 16
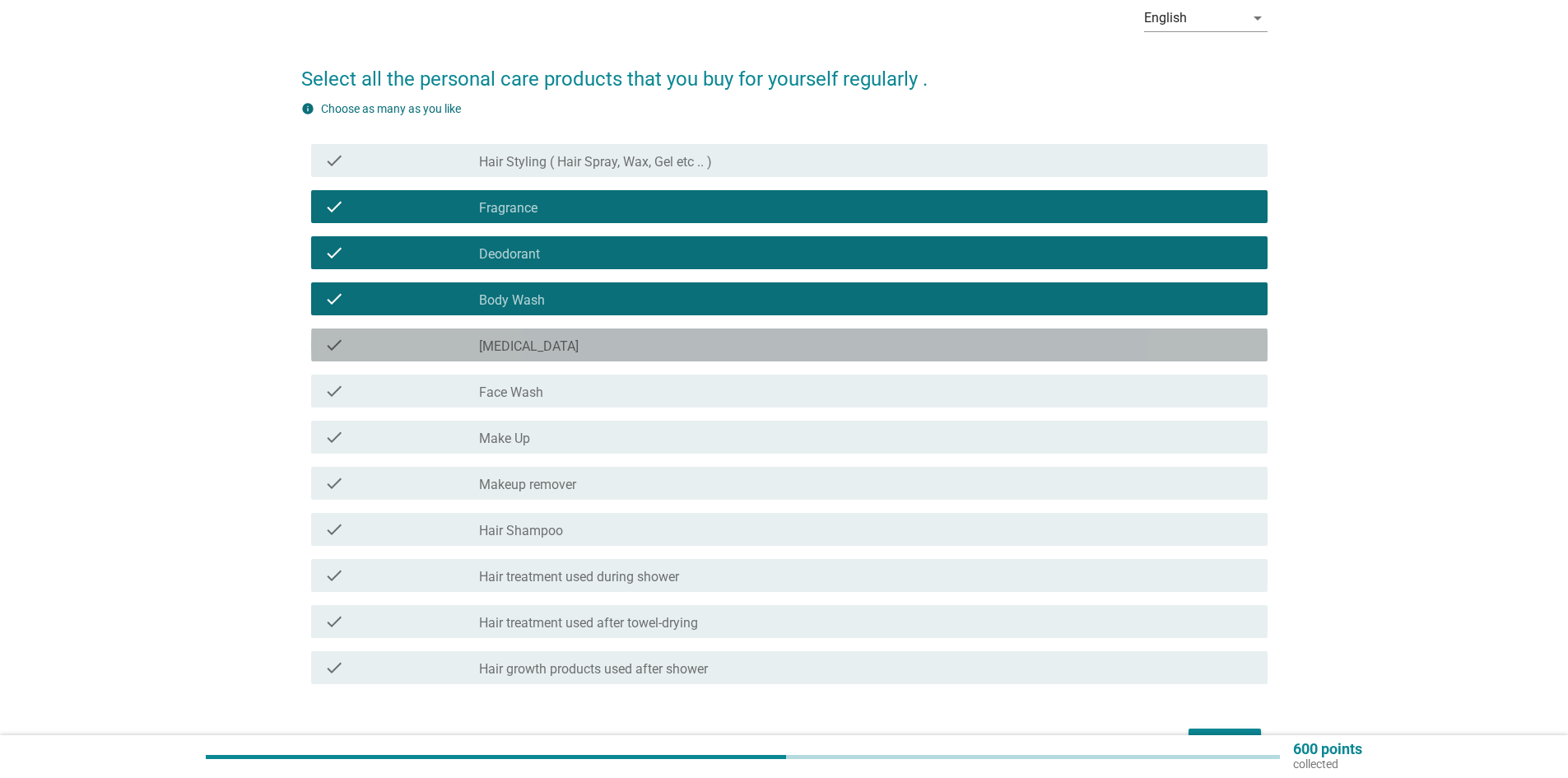
click at [558, 342] on div "check_box_outline_blank [MEDICAL_DATA]" at bounding box center [867, 345] width 775 height 20
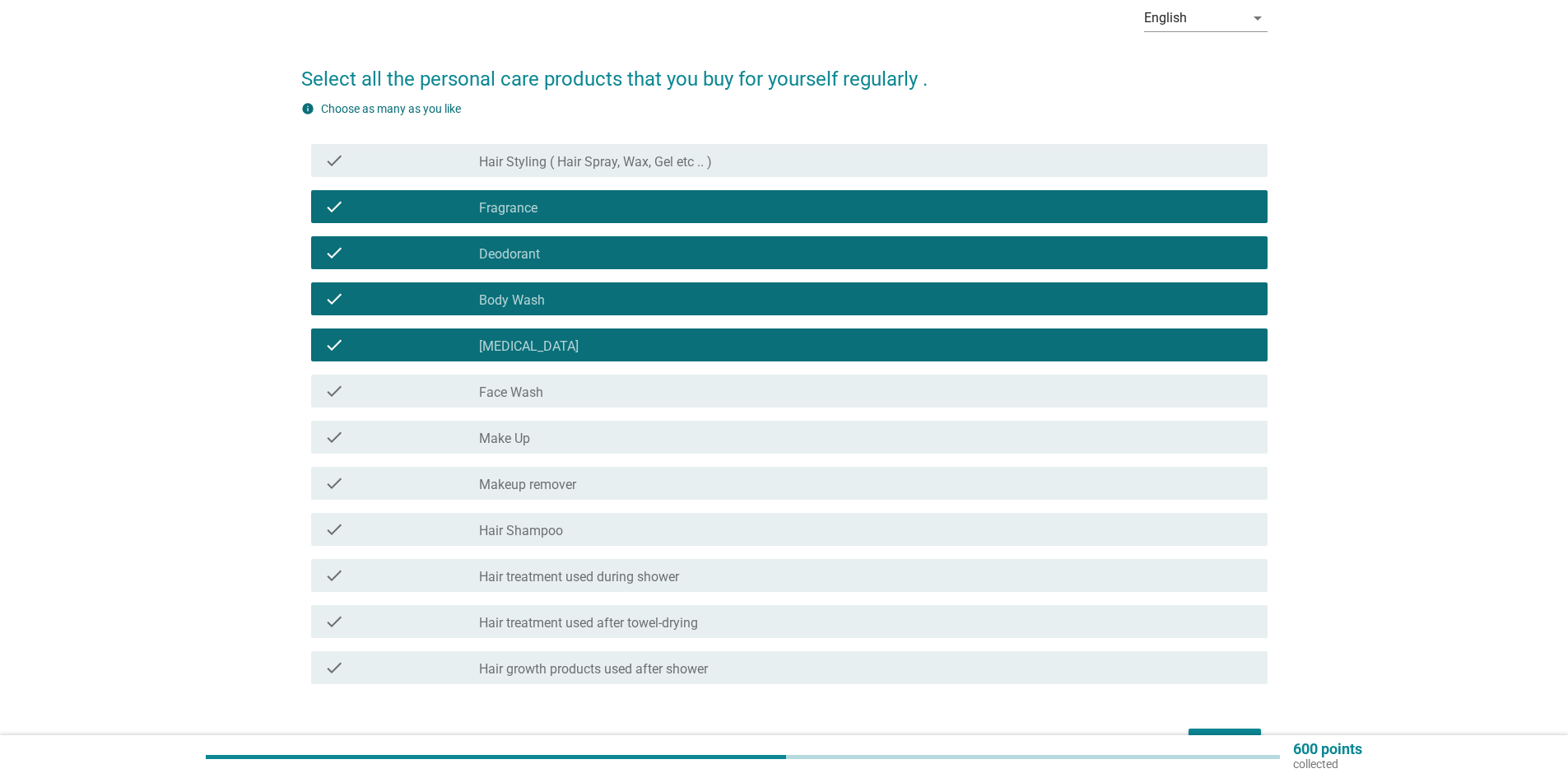
click at [565, 394] on div "check_box_outline_blank Face Wash" at bounding box center [867, 391] width 775 height 20
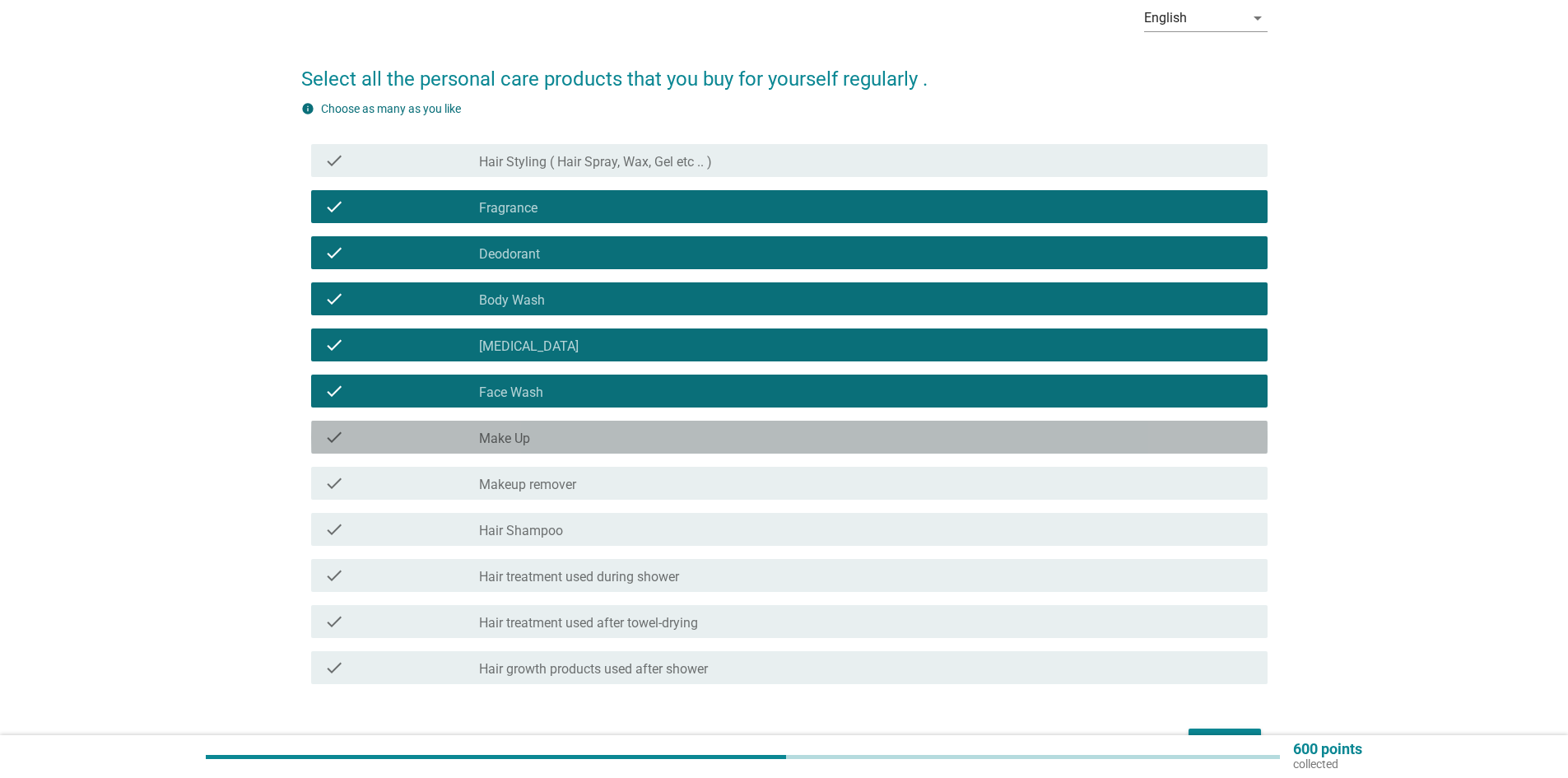
click at [566, 435] on div "check_box_outline_blank Make Up" at bounding box center [867, 437] width 775 height 20
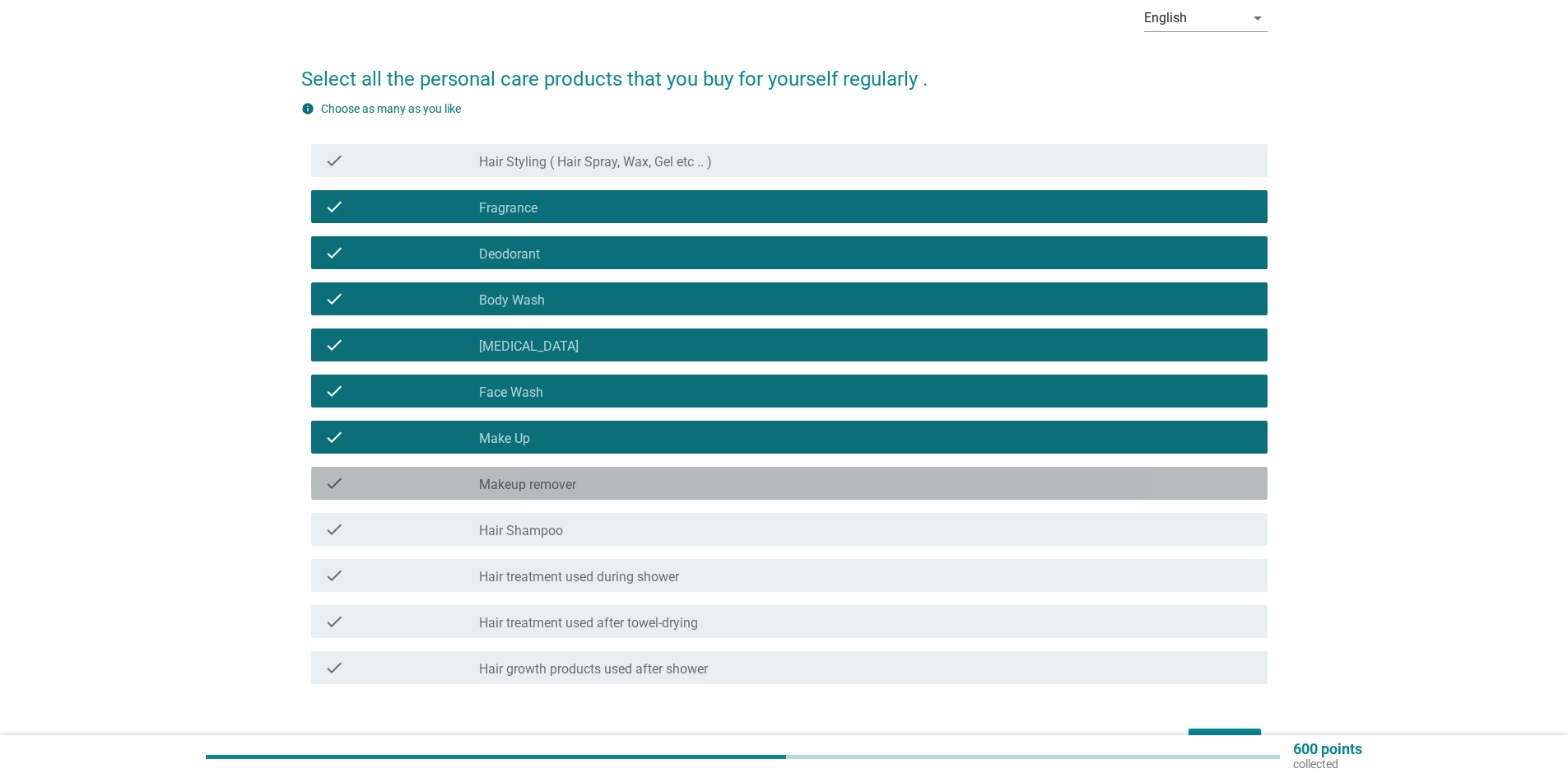
click at [572, 476] on label "Makeup remover" at bounding box center [527, 485] width 97 height 16
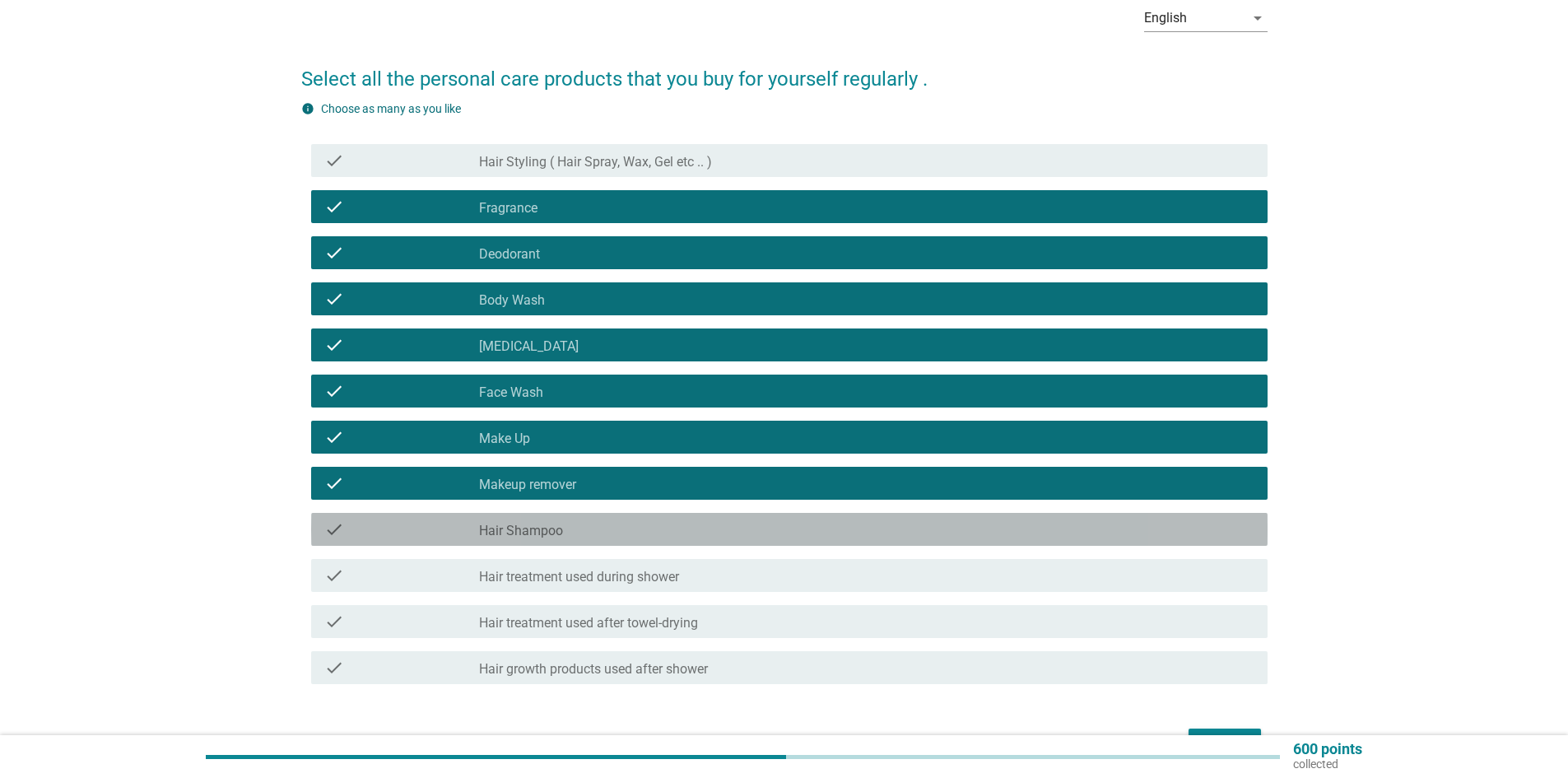
click at [577, 525] on div "check_box_outline_blank Hair Shampoo" at bounding box center [867, 529] width 775 height 20
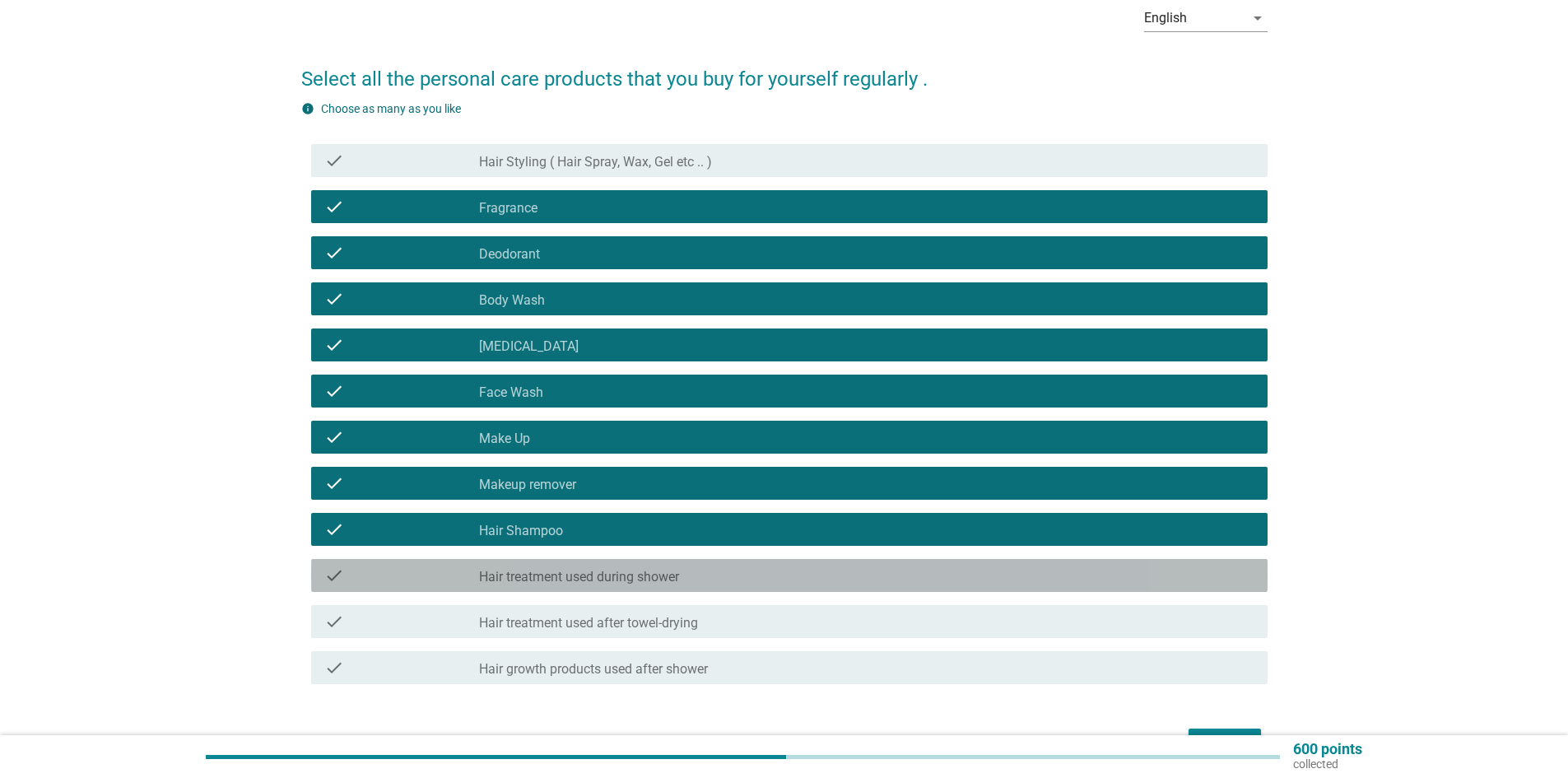
click at [721, 576] on div "check_box_outline_blank Hair treatment used during shower" at bounding box center [867, 575] width 775 height 20
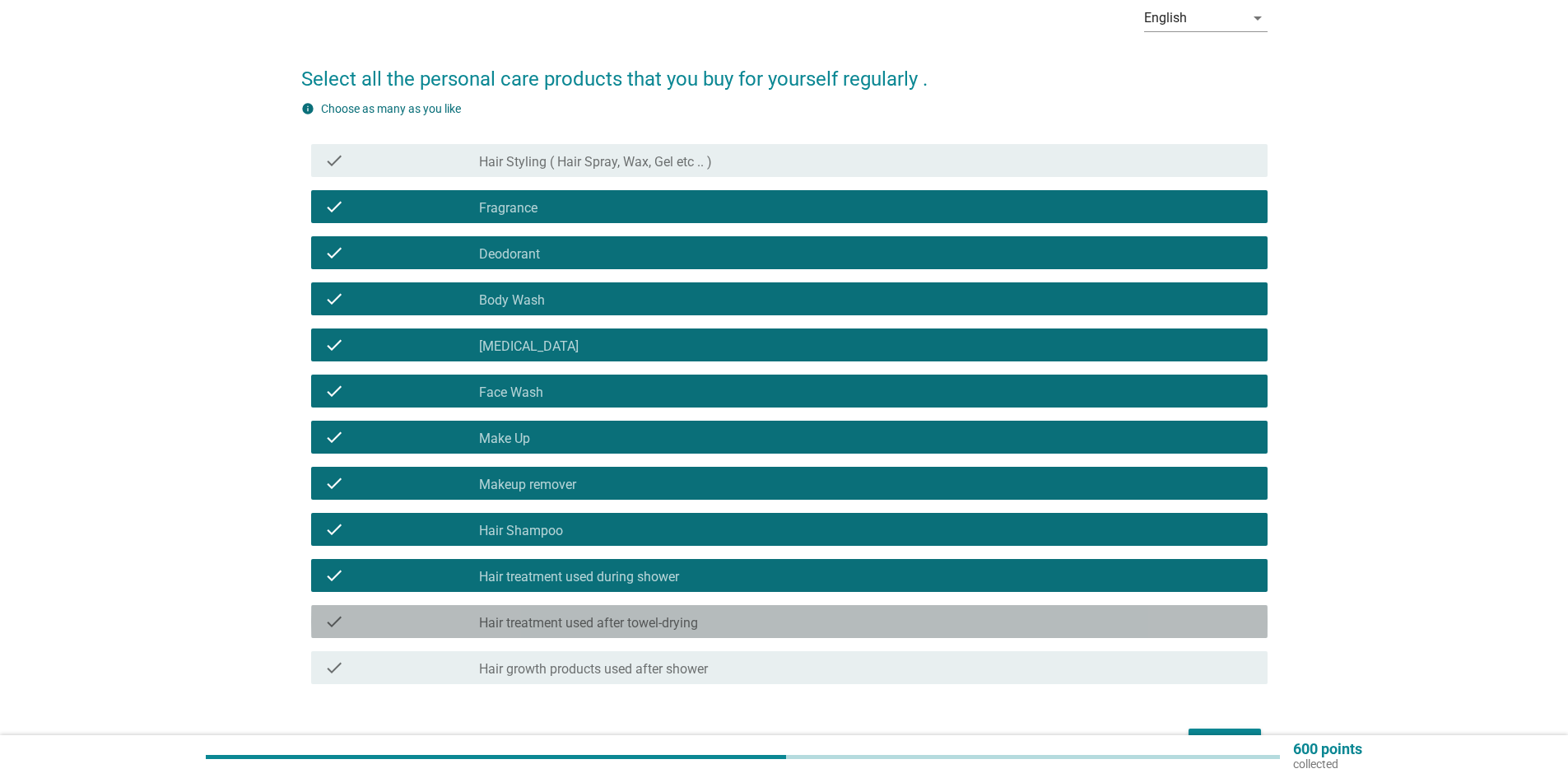
click at [722, 619] on div "check_box_outline_blank Hair treatment used after towel-drying" at bounding box center [867, 622] width 775 height 20
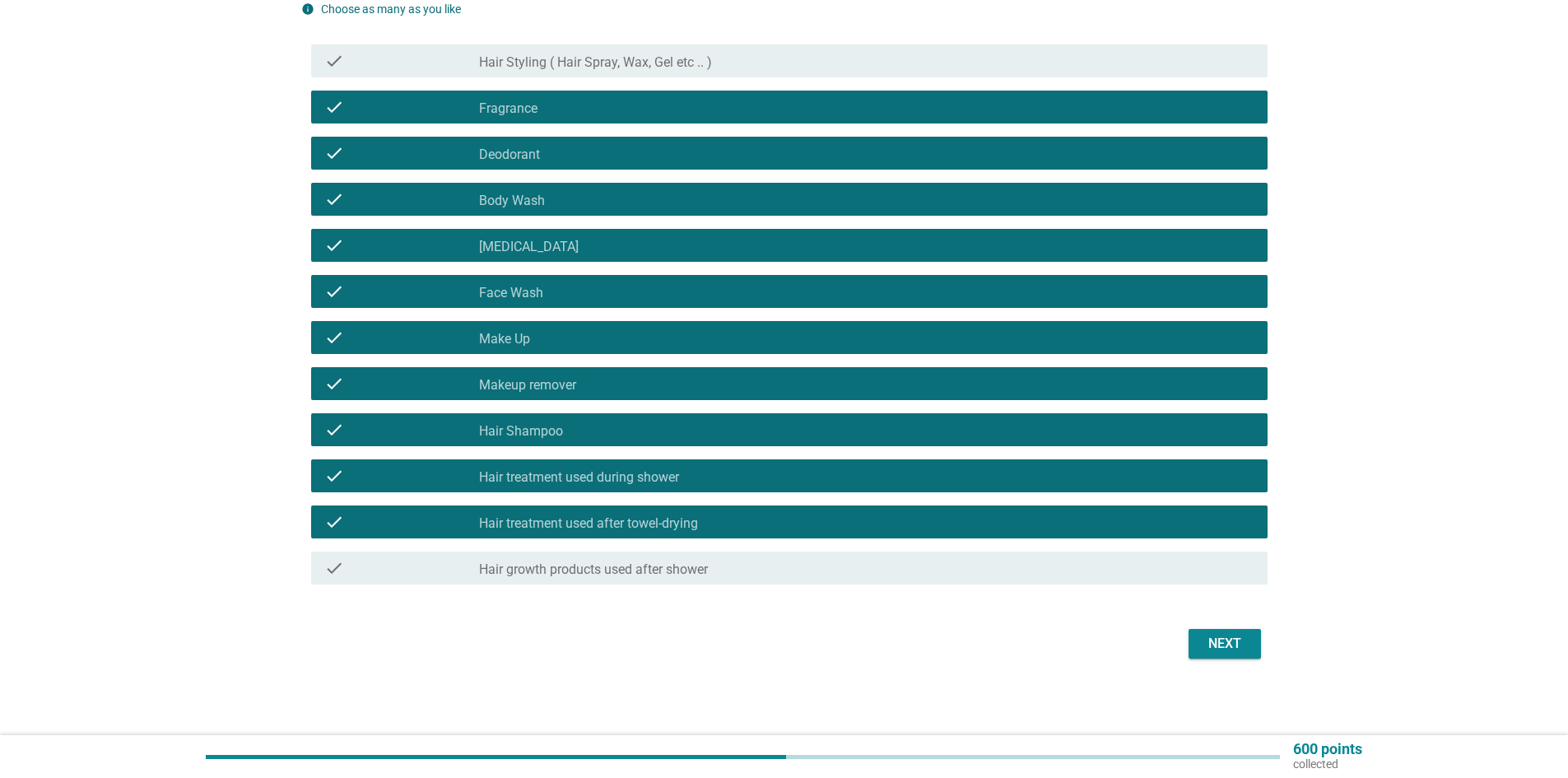
scroll to position [185, 0]
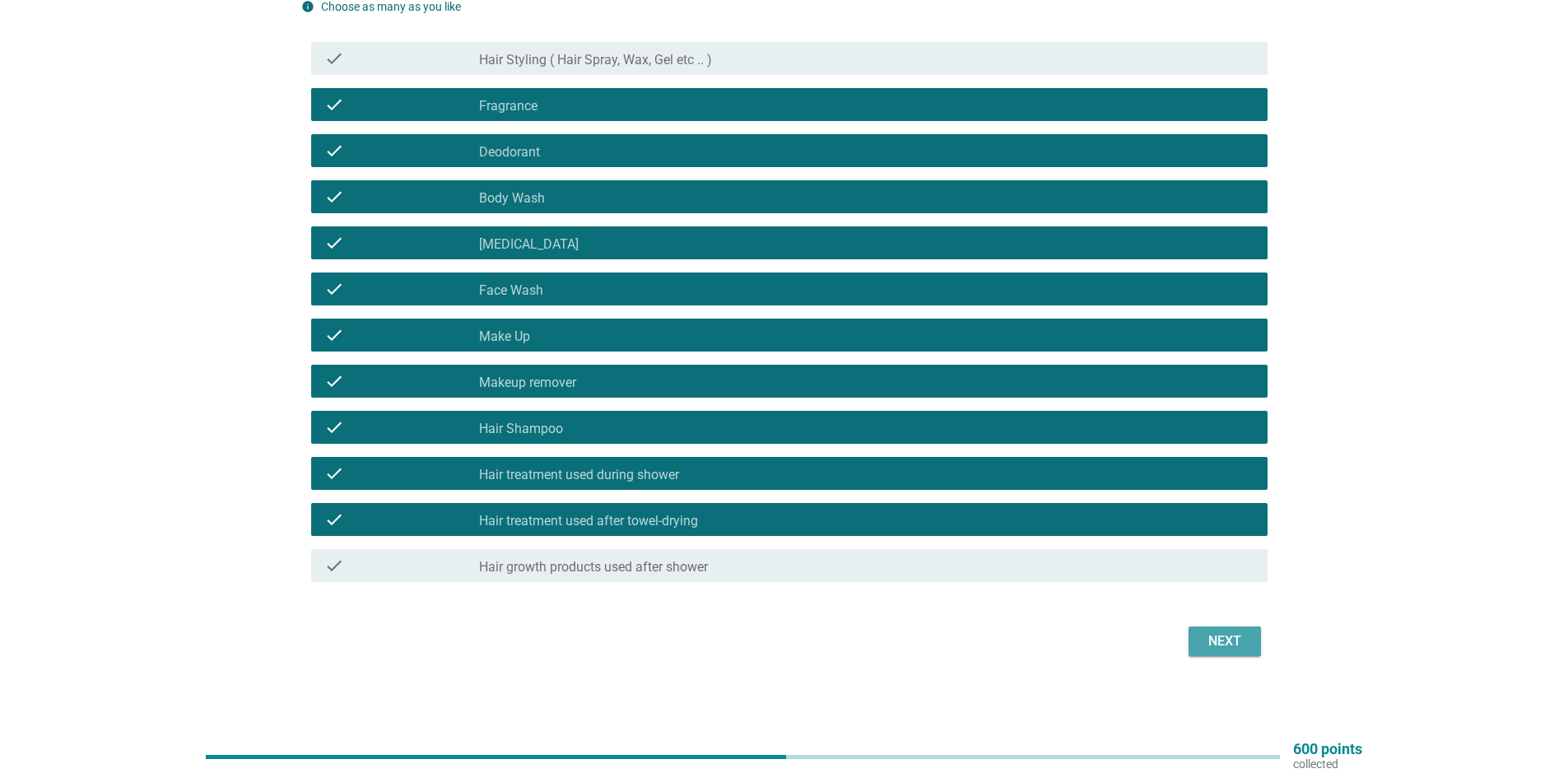
click at [1207, 645] on div "Next" at bounding box center [1224, 642] width 46 height 20
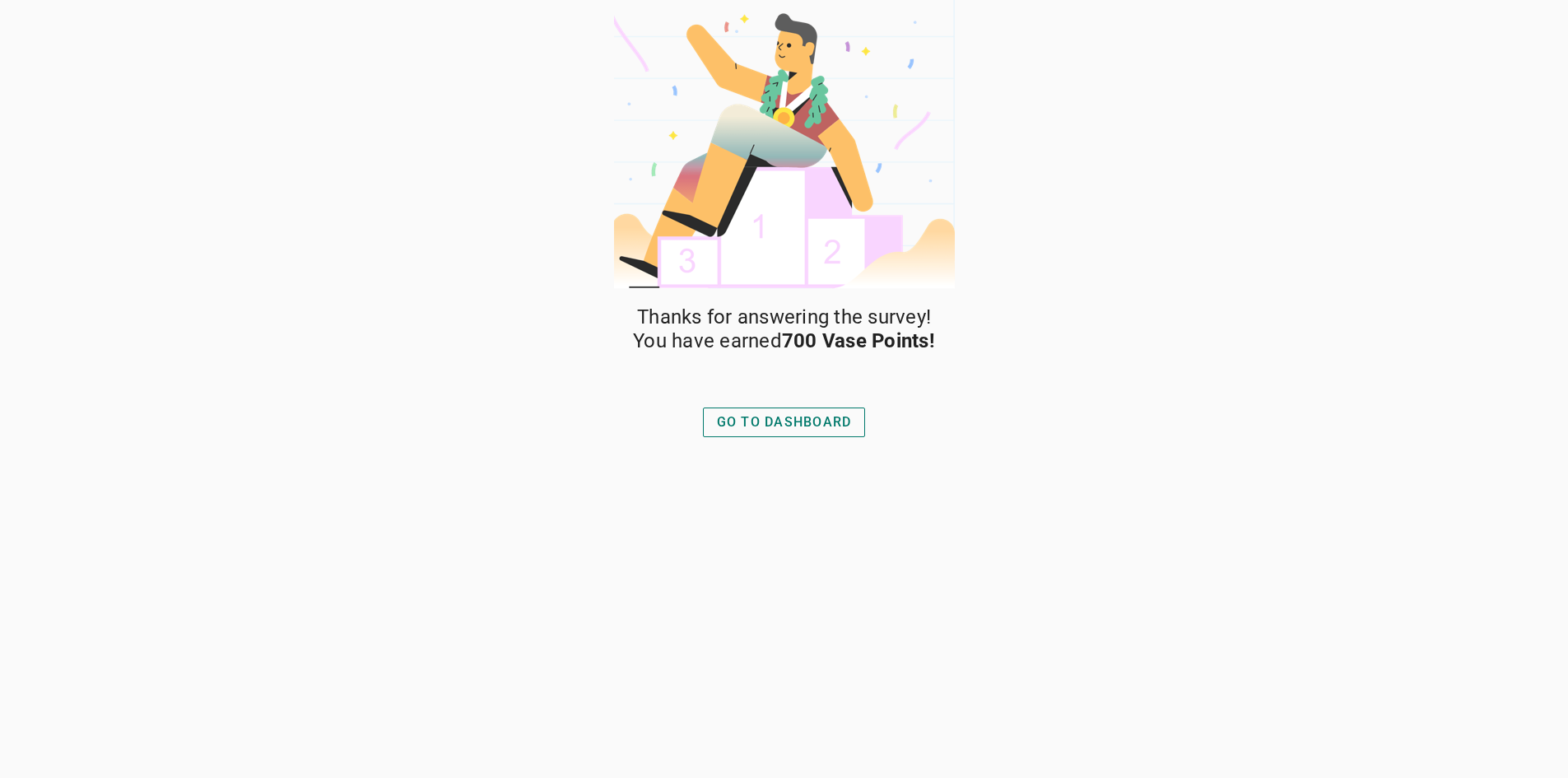
click at [743, 431] on div "GO TO DASHBOARD" at bounding box center [784, 423] width 135 height 20
